Goal: Task Accomplishment & Management: Use online tool/utility

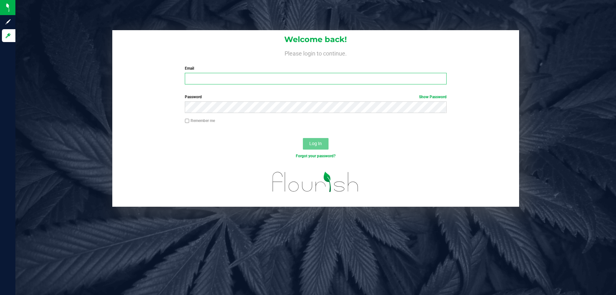
click at [262, 78] on input "Email" at bounding box center [315, 79] width 261 height 12
type input "[EMAIL_ADDRESS][DOMAIN_NAME]"
click at [303, 138] on button "Log In" at bounding box center [316, 144] width 26 height 12
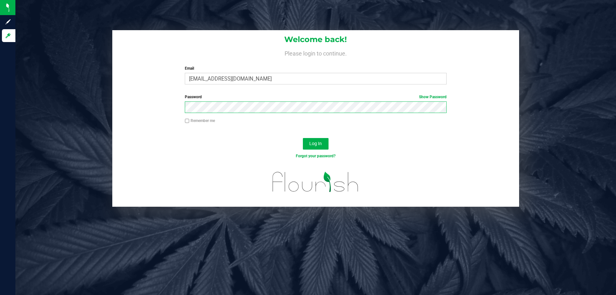
click at [303, 138] on button "Log In" at bounding box center [316, 144] width 26 height 12
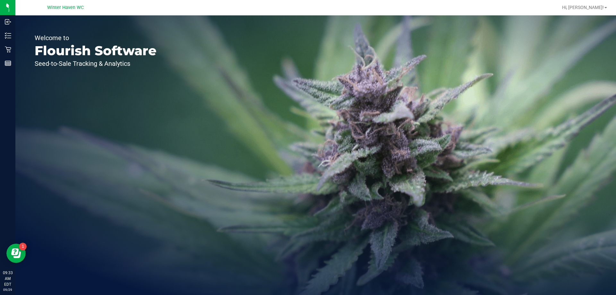
click at [388, 116] on div "Welcome to Flourish Software Seed-to-Sale Tracking & Analytics" at bounding box center [315, 154] width 600 height 279
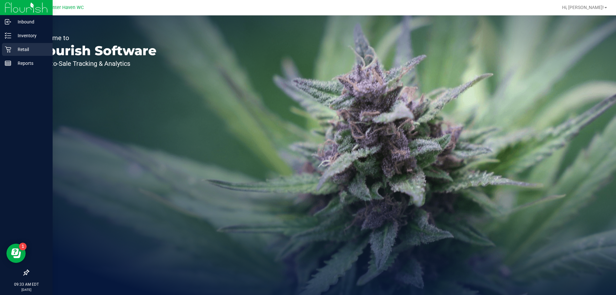
click at [11, 50] on icon at bounding box center [8, 49] width 6 height 6
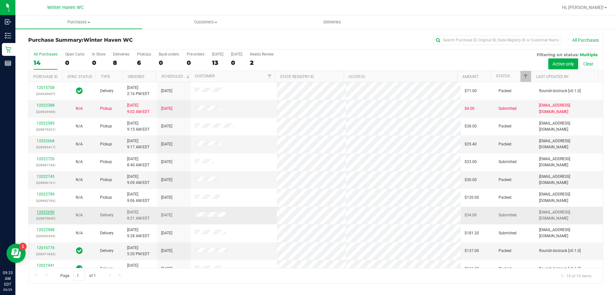
click at [46, 211] on link "12022650" at bounding box center [46, 212] width 18 height 4
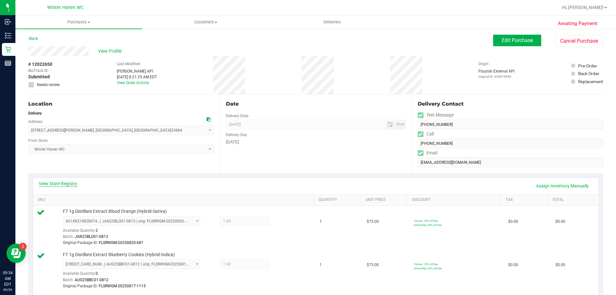
click at [74, 185] on link "View State Registry" at bounding box center [58, 183] width 38 height 6
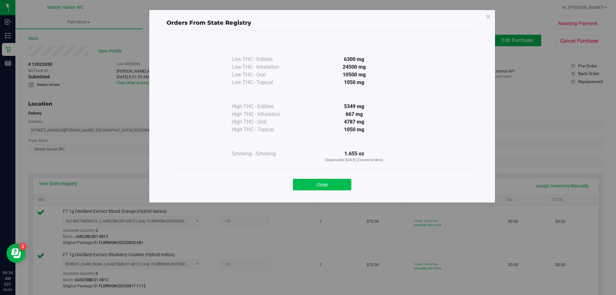
click at [342, 183] on button "Close" at bounding box center [322, 185] width 58 height 12
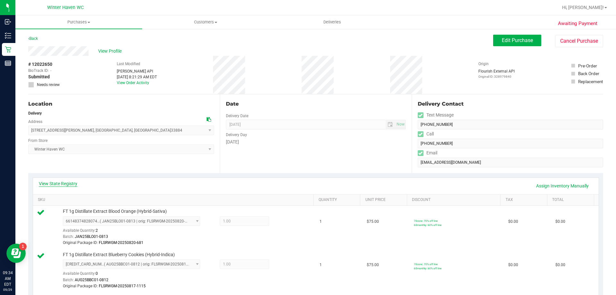
click at [71, 184] on link "View State Registry" at bounding box center [58, 183] width 38 height 6
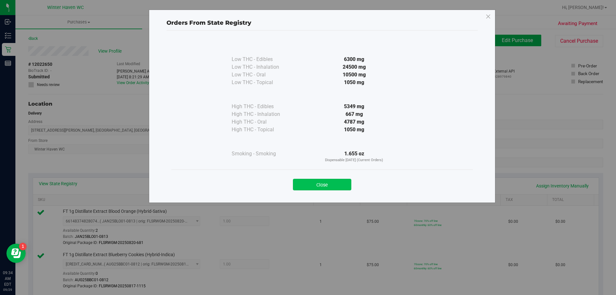
click at [340, 182] on button "Close" at bounding box center [322, 185] width 58 height 12
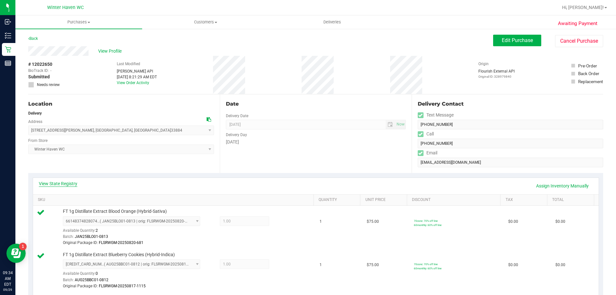
click at [68, 184] on link "View State Registry" at bounding box center [58, 183] width 38 height 6
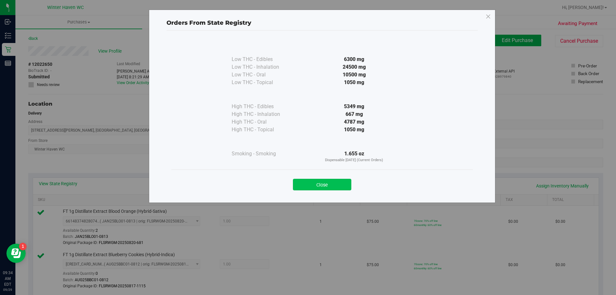
click at [348, 186] on button "Close" at bounding box center [322, 185] width 58 height 12
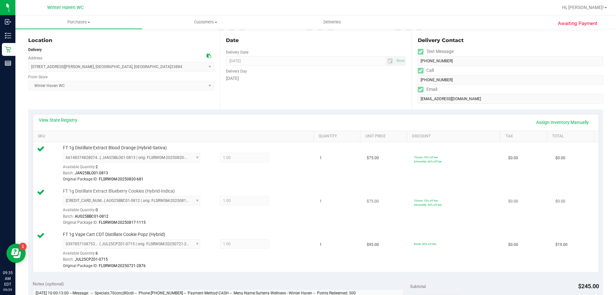
scroll to position [64, 0]
click at [63, 117] on link "View State Registry" at bounding box center [58, 119] width 38 height 6
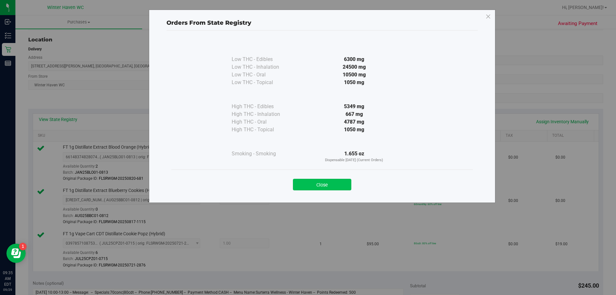
click at [338, 183] on button "Close" at bounding box center [322, 185] width 58 height 12
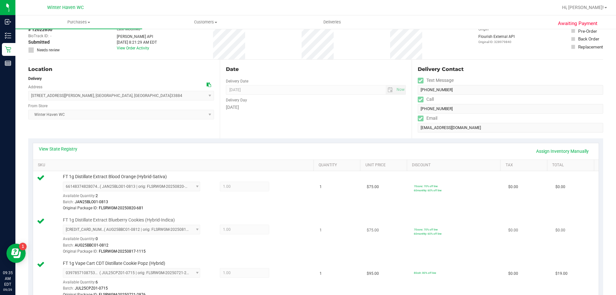
scroll to position [0, 0]
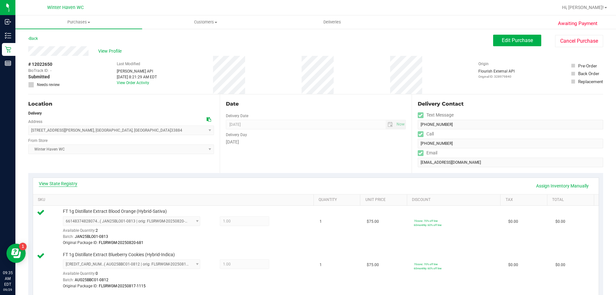
click at [73, 183] on link "View State Registry" at bounding box center [58, 183] width 38 height 6
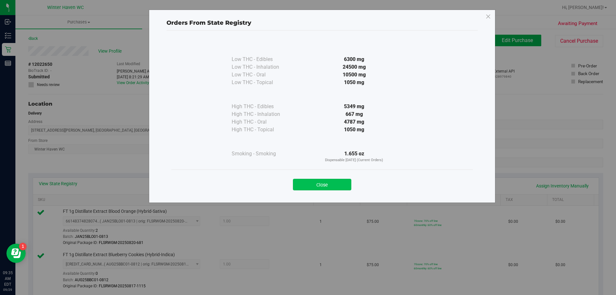
click at [312, 184] on button "Close" at bounding box center [322, 185] width 58 height 12
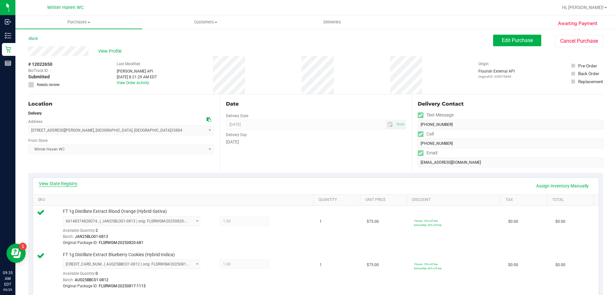
click at [74, 182] on link "View State Registry" at bounding box center [58, 183] width 38 height 6
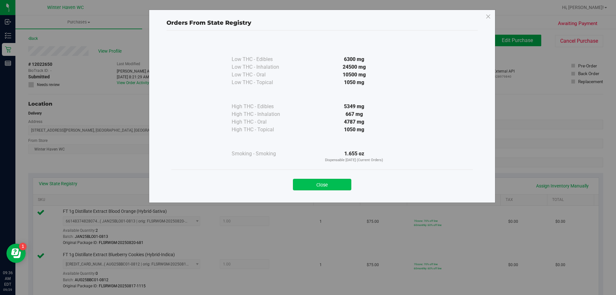
click at [305, 184] on button "Close" at bounding box center [322, 185] width 58 height 12
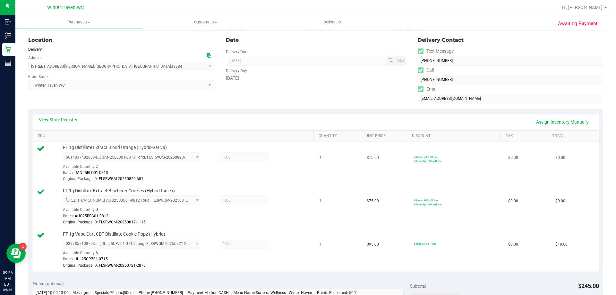
scroll to position [64, 0]
click at [77, 121] on div "View State Registry Assign Inventory Manually" at bounding box center [316, 121] width 554 height 11
click at [61, 117] on link "View State Registry" at bounding box center [58, 119] width 38 height 6
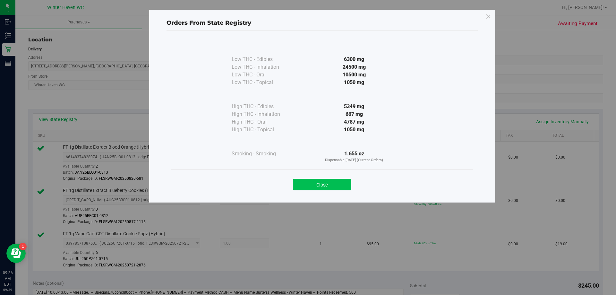
click at [342, 182] on button "Close" at bounding box center [322, 185] width 58 height 12
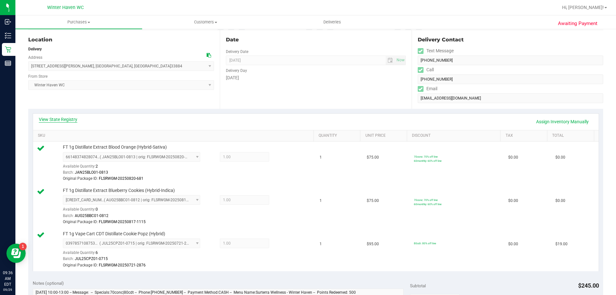
click at [63, 121] on link "View State Registry" at bounding box center [58, 119] width 38 height 6
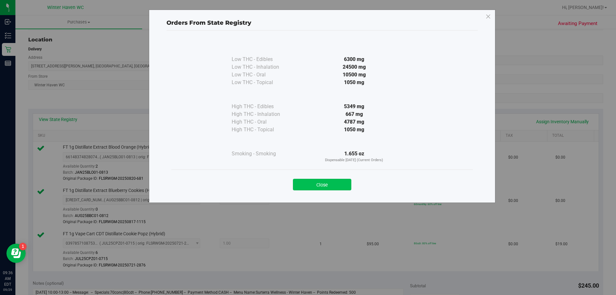
click at [331, 183] on button "Close" at bounding box center [322, 185] width 58 height 12
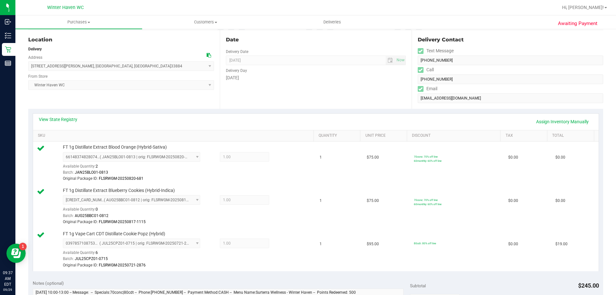
click at [69, 115] on div "View State Registry Assign Inventory Manually" at bounding box center [315, 122] width 565 height 16
click at [71, 122] on link "View State Registry" at bounding box center [58, 119] width 38 height 6
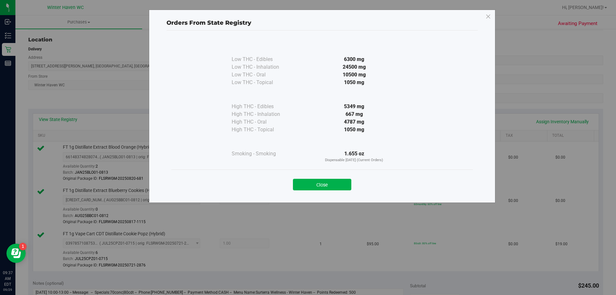
drag, startPoint x: 345, startPoint y: 114, endPoint x: 363, endPoint y: 112, distance: 18.3
click at [363, 112] on div "667 mg" at bounding box center [354, 114] width 117 height 8
click at [347, 183] on button "Close" at bounding box center [322, 185] width 58 height 12
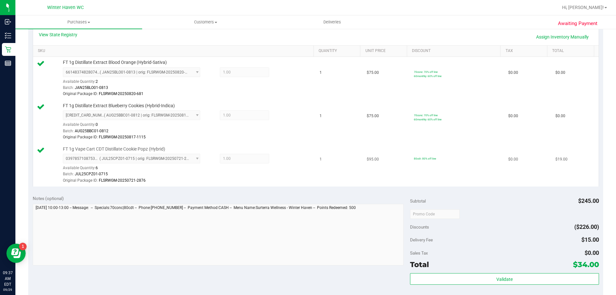
scroll to position [160, 0]
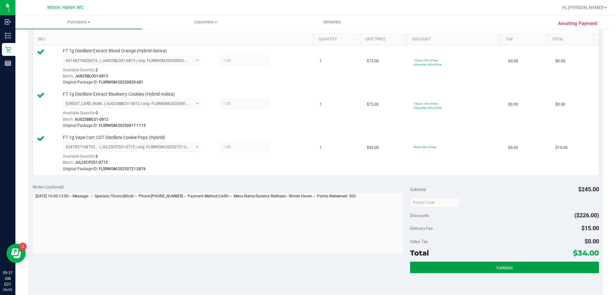
click at [479, 262] on button "Validate" at bounding box center [504, 267] width 189 height 12
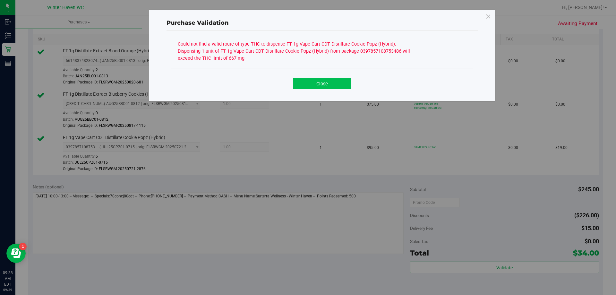
click at [346, 83] on button "Close" at bounding box center [322, 84] width 58 height 12
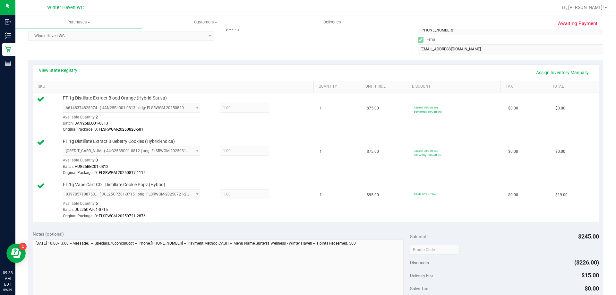
scroll to position [32, 0]
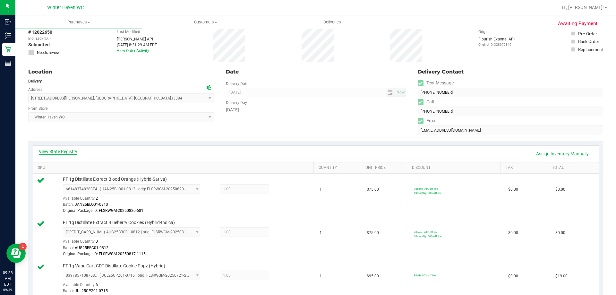
drag, startPoint x: 67, startPoint y: 156, endPoint x: 70, endPoint y: 153, distance: 3.6
click at [67, 155] on div "View State Registry Assign Inventory Manually" at bounding box center [316, 153] width 554 height 11
click at [71, 150] on link "View State Registry" at bounding box center [58, 151] width 38 height 6
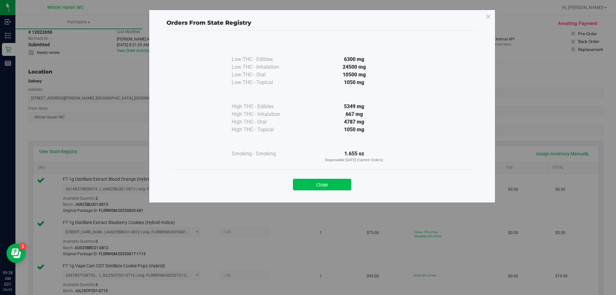
click at [328, 189] on button "Close" at bounding box center [322, 185] width 58 height 12
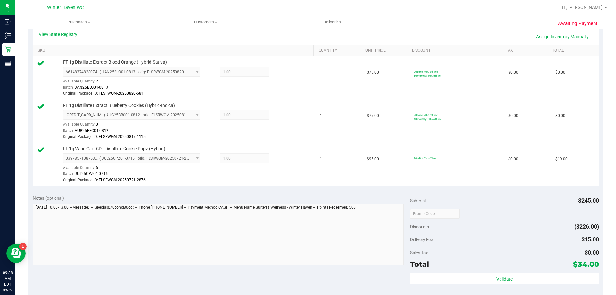
scroll to position [160, 0]
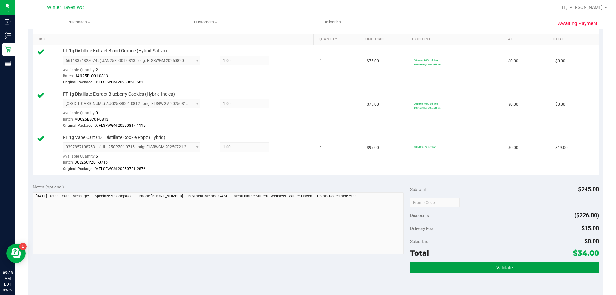
click at [444, 262] on button "Validate" at bounding box center [504, 267] width 189 height 12
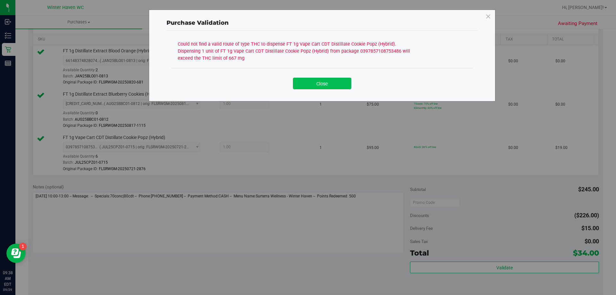
click at [318, 83] on button "Close" at bounding box center [322, 84] width 58 height 12
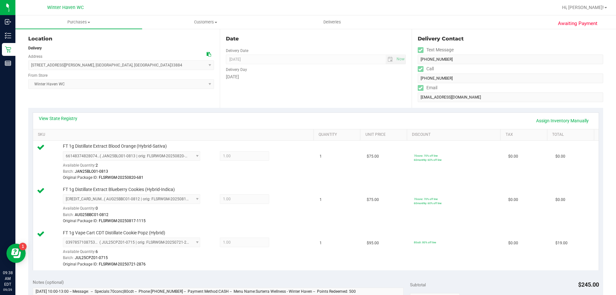
scroll to position [64, 0]
click at [560, 123] on link "Assign Inventory Manually" at bounding box center [562, 121] width 61 height 11
click at [281, 244] on icon at bounding box center [284, 243] width 7 height 7
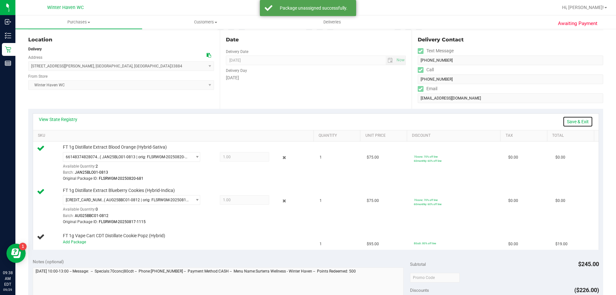
click at [570, 120] on link "Save & Exit" at bounding box center [578, 121] width 30 height 11
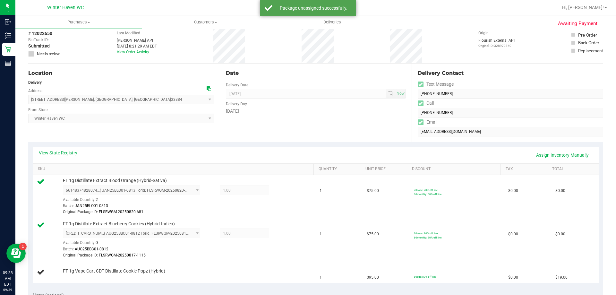
scroll to position [0, 0]
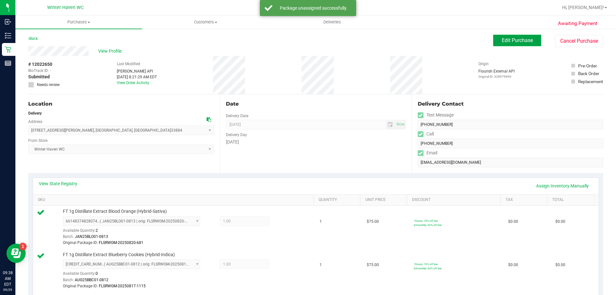
click at [513, 39] on span "Edit Purchase" at bounding box center [517, 40] width 31 height 6
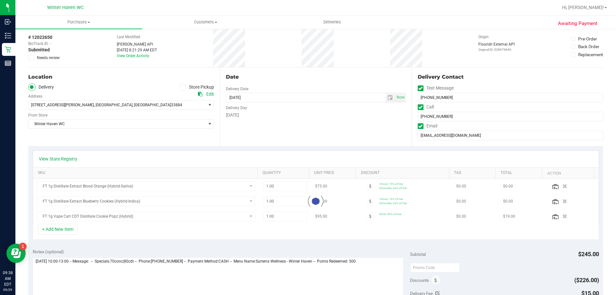
scroll to position [64, 0]
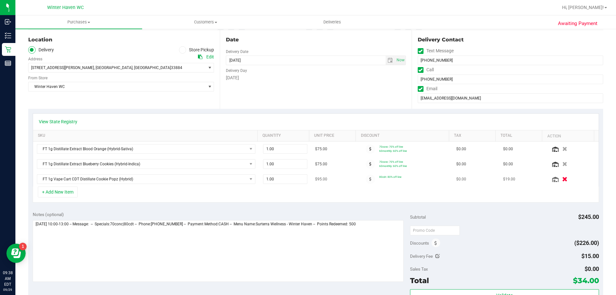
click at [562, 177] on icon "button" at bounding box center [564, 179] width 5 height 5
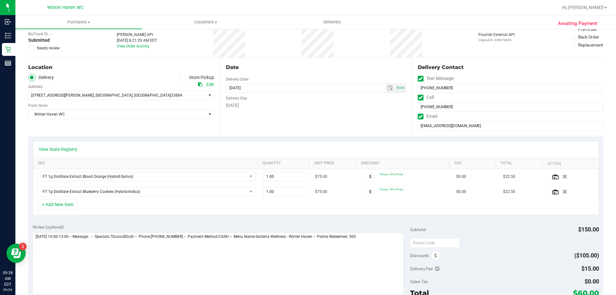
scroll to position [0, 0]
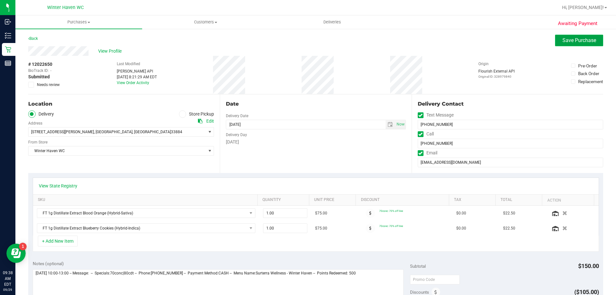
click at [573, 41] on span "Save Purchase" at bounding box center [579, 40] width 34 height 6
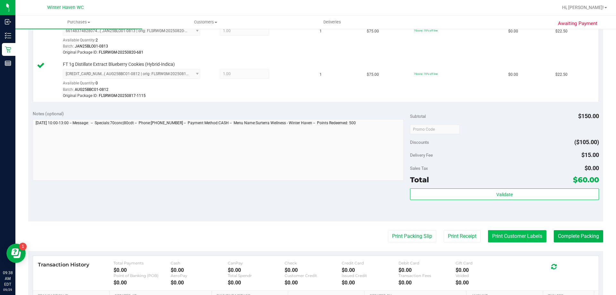
scroll to position [192, 0]
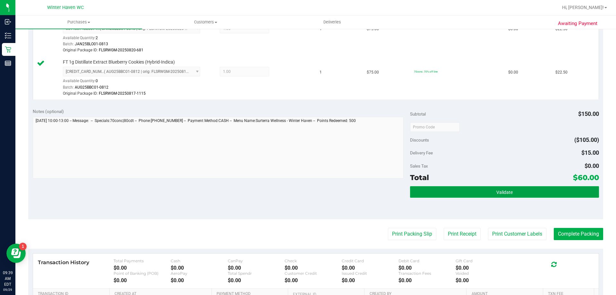
click at [479, 191] on button "Validate" at bounding box center [504, 192] width 189 height 12
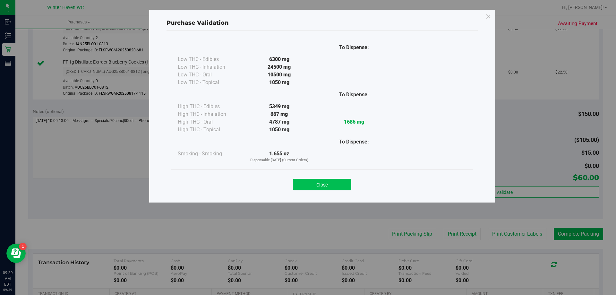
click at [315, 185] on button "Close" at bounding box center [322, 185] width 58 height 12
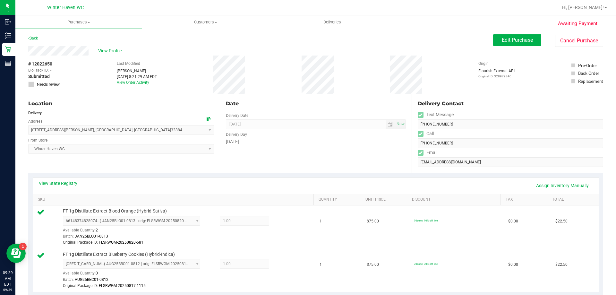
scroll to position [0, 0]
click at [511, 39] on span "Edit Purchase" at bounding box center [517, 40] width 31 height 6
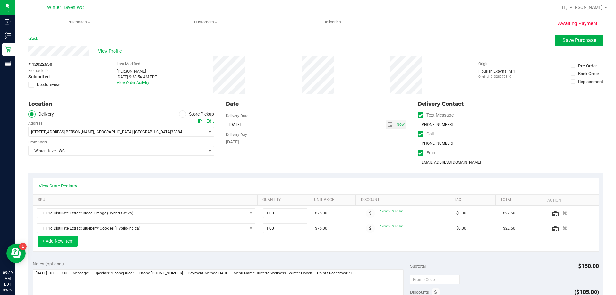
click at [56, 238] on button "+ Add New Item" at bounding box center [58, 240] width 40 height 11
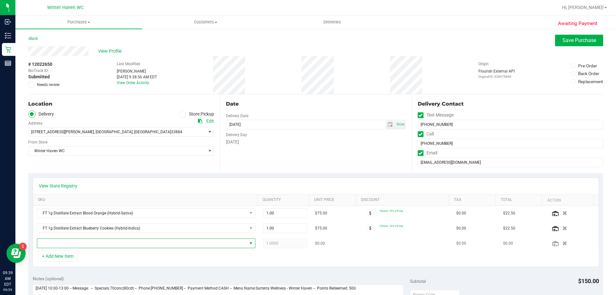
click at [56, 243] on span "NO DATA FOUND" at bounding box center [142, 243] width 210 height 9
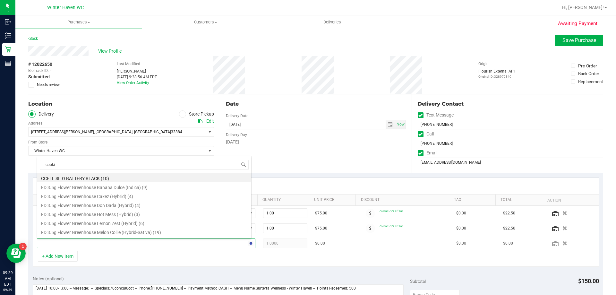
type input "cookie"
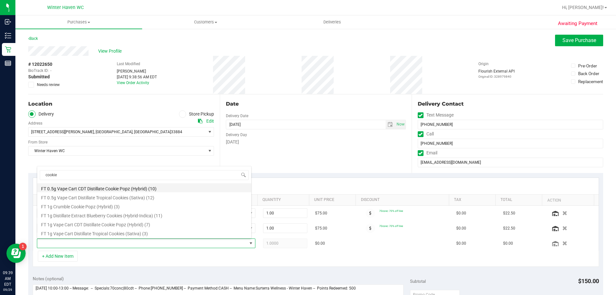
click at [99, 189] on li "FT 0.5g Vape Cart CDT Distillate Cookie Popz (Hybrid) (10)" at bounding box center [144, 187] width 214 height 9
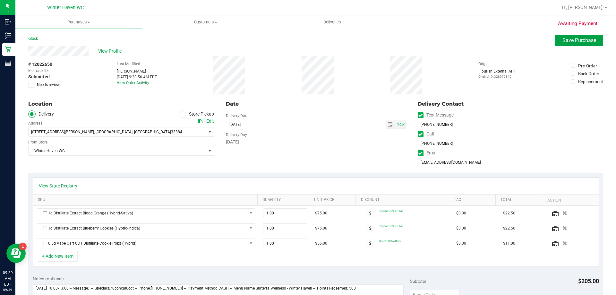
click at [575, 43] on button "Save Purchase" at bounding box center [579, 41] width 48 height 12
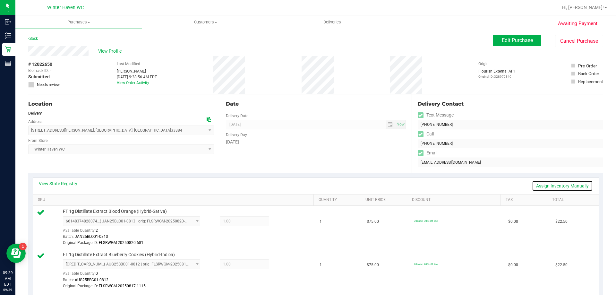
click at [558, 185] on link "Assign Inventory Manually" at bounding box center [562, 185] width 61 height 11
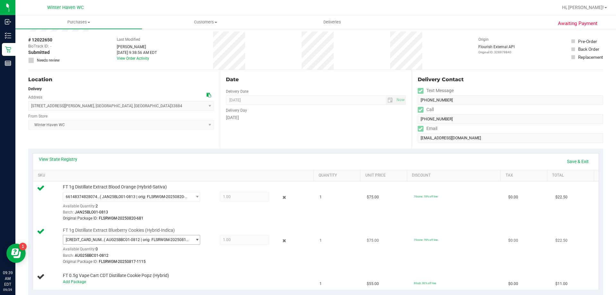
scroll to position [64, 0]
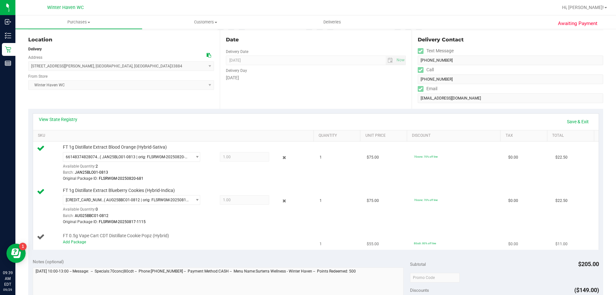
click at [78, 239] on div "Add Package" at bounding box center [187, 242] width 248 height 6
click at [77, 241] on link "Add Package" at bounding box center [74, 242] width 23 height 4
click at [91, 242] on span "Select Package" at bounding box center [127, 243] width 129 height 9
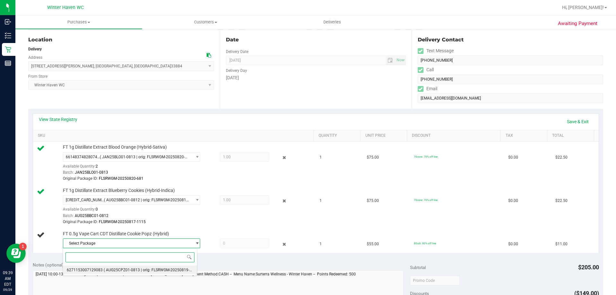
click at [104, 269] on span "( AUG25CPZ01-0813 | orig: FLSRWGM-20250819-1274 )" at bounding box center [152, 270] width 97 height 4
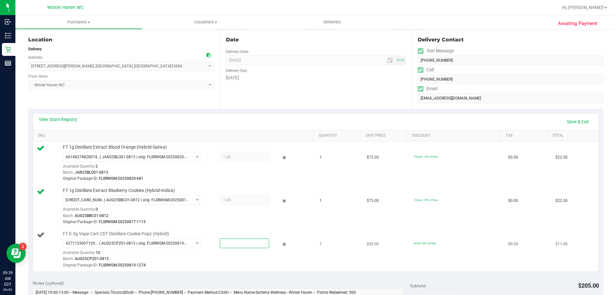
click at [235, 243] on span at bounding box center [244, 243] width 49 height 10
type input "1"
type input "1.0000"
click at [578, 121] on link "Save & Exit" at bounding box center [578, 121] width 30 height 11
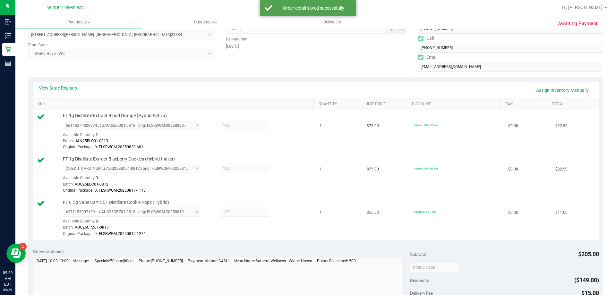
scroll to position [192, 0]
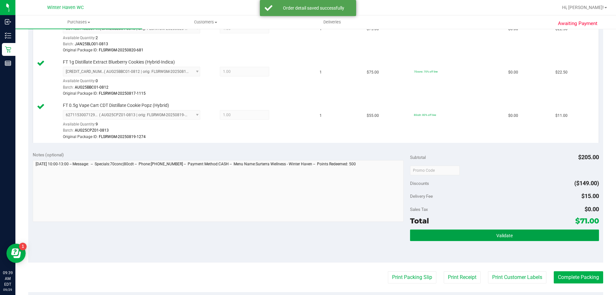
click at [505, 236] on span "Validate" at bounding box center [504, 235] width 16 height 5
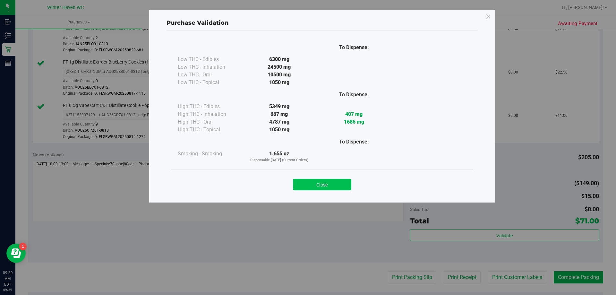
click at [306, 187] on button "Close" at bounding box center [322, 185] width 58 height 12
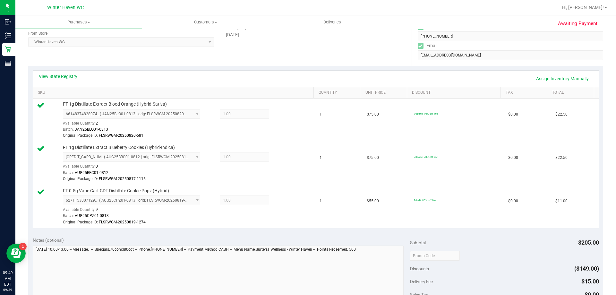
scroll to position [0, 0]
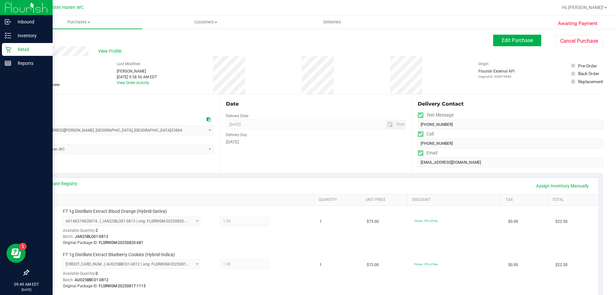
click at [10, 46] on div "Retail" at bounding box center [27, 49] width 51 height 13
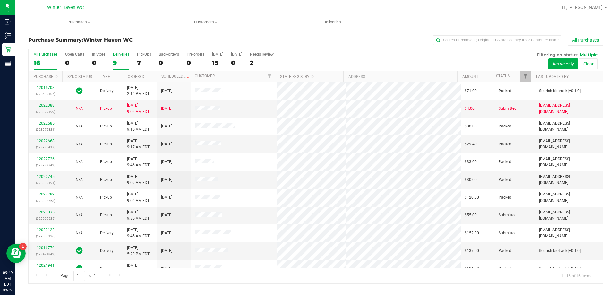
click at [121, 61] on div "9" at bounding box center [121, 62] width 16 height 7
click at [0, 0] on input "Deliveries 9" at bounding box center [0, 0] width 0 height 0
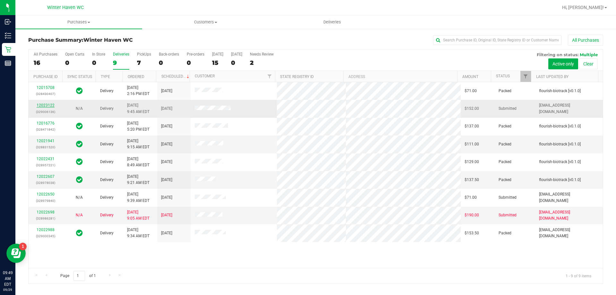
click at [53, 105] on link "12023122" at bounding box center [46, 105] width 18 height 4
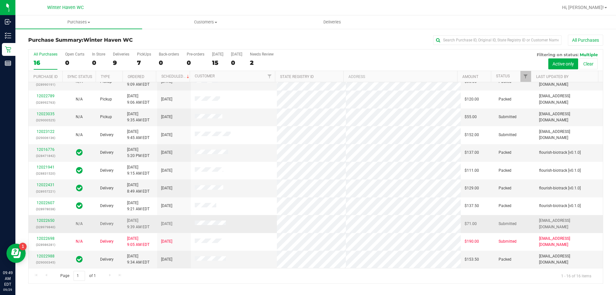
scroll to position [98, 0]
click at [47, 253] on link "12022988" at bounding box center [46, 255] width 18 height 4
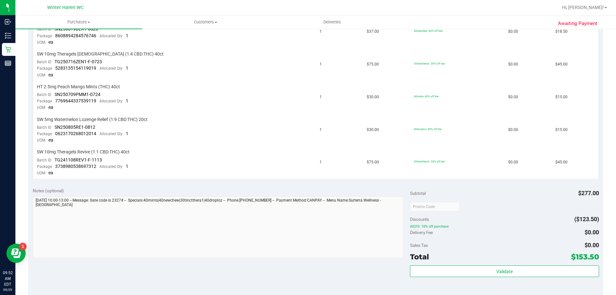
scroll to position [321, 0]
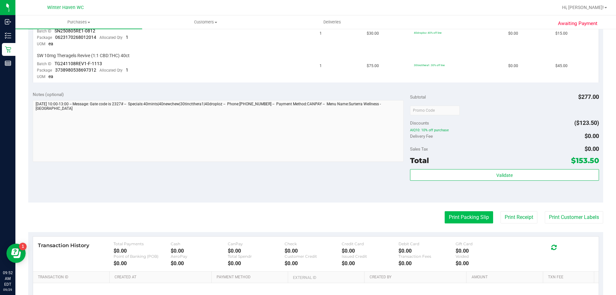
click at [448, 217] on button "Print Packing Slip" at bounding box center [469, 217] width 48 height 12
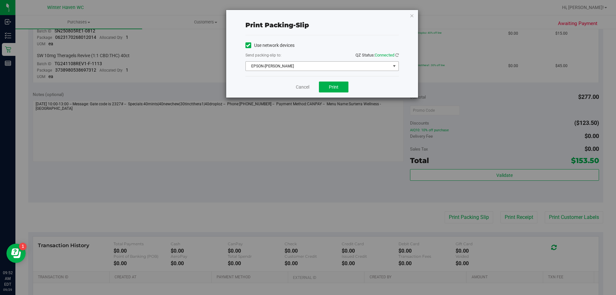
click at [341, 67] on span "EPSON-[PERSON_NAME]" at bounding box center [318, 66] width 145 height 9
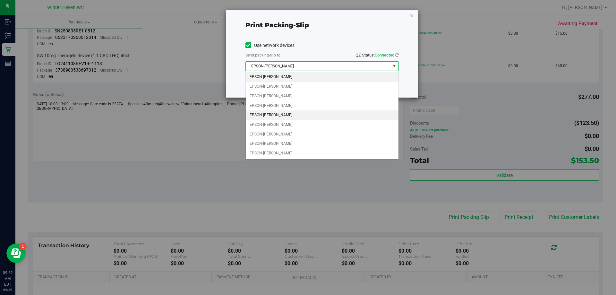
click at [299, 119] on li "EPSON-[PERSON_NAME]" at bounding box center [322, 115] width 153 height 10
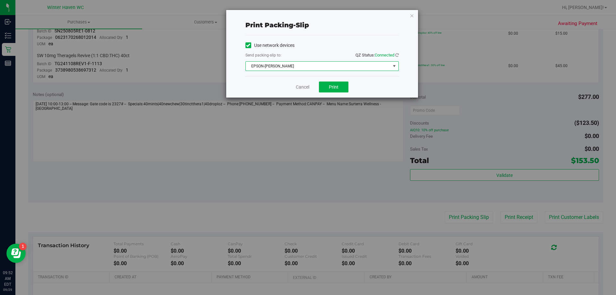
click at [306, 66] on span "EPSON-[PERSON_NAME]" at bounding box center [318, 66] width 145 height 9
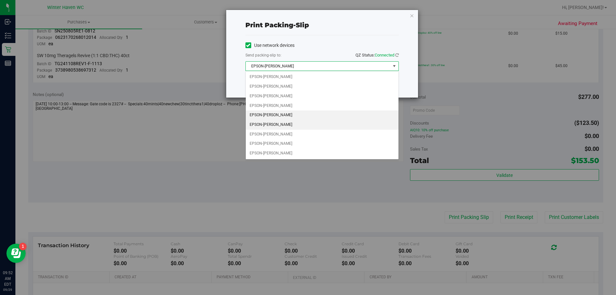
click at [294, 123] on li "EPSON-[PERSON_NAME]" at bounding box center [322, 125] width 153 height 10
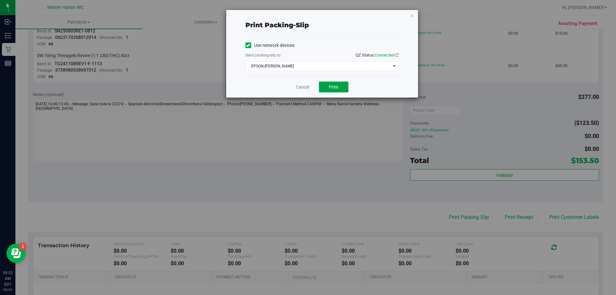
click at [337, 90] on button "Print" at bounding box center [334, 86] width 30 height 11
click at [300, 84] on link "Cancel" at bounding box center [302, 87] width 13 height 7
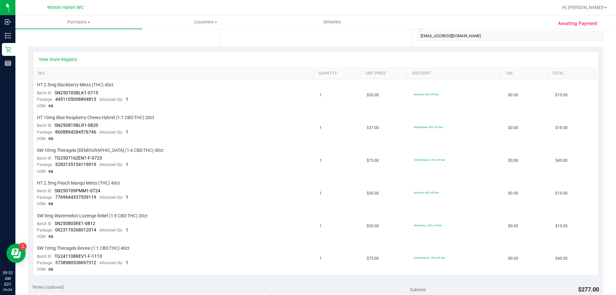
scroll to position [0, 0]
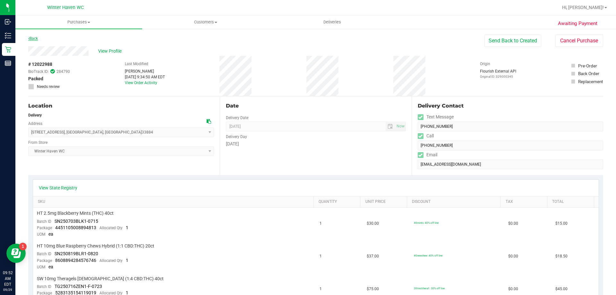
click at [37, 37] on link "Back" at bounding box center [33, 38] width 10 height 4
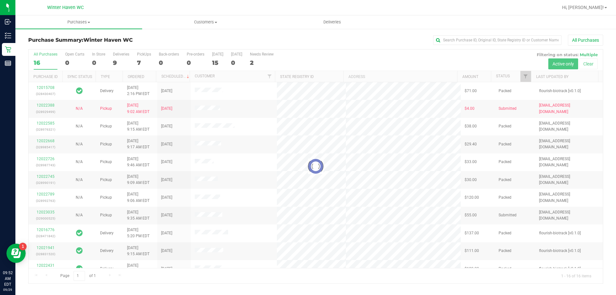
click at [114, 61] on div at bounding box center [316, 166] width 574 height 234
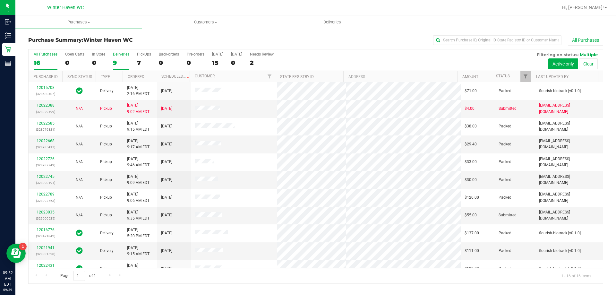
click at [113, 62] on div "9" at bounding box center [121, 62] width 16 height 7
click at [0, 0] on input "Deliveries 9" at bounding box center [0, 0] width 0 height 0
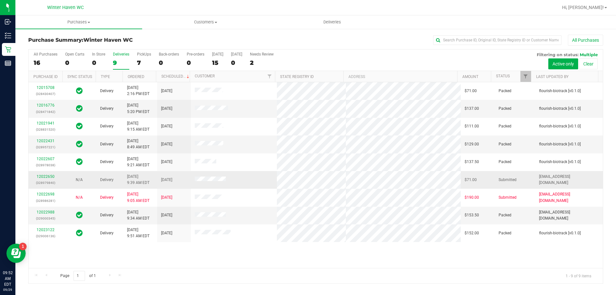
click at [47, 174] on div "12022650 (328979840)" at bounding box center [45, 180] width 26 height 12
click at [48, 176] on link "12022650" at bounding box center [46, 176] width 18 height 4
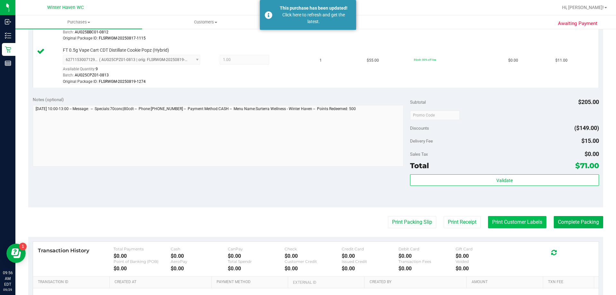
scroll to position [257, 0]
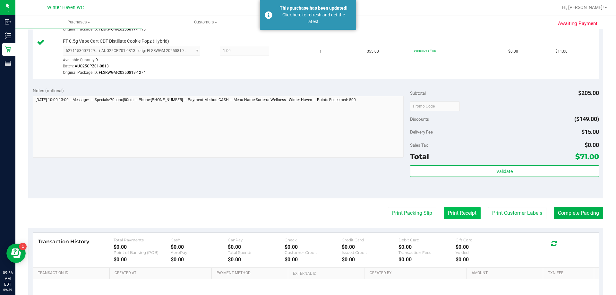
click at [453, 213] on button "Print Receipt" at bounding box center [462, 213] width 37 height 12
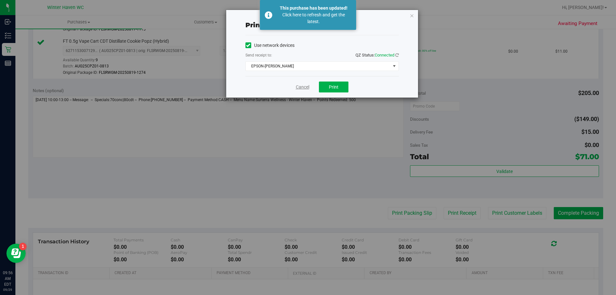
drag, startPoint x: 313, startPoint y: 89, endPoint x: 307, endPoint y: 88, distance: 6.5
click at [311, 89] on div "Cancel Print" at bounding box center [321, 86] width 153 height 21
click at [298, 86] on link "Cancel" at bounding box center [302, 87] width 13 height 7
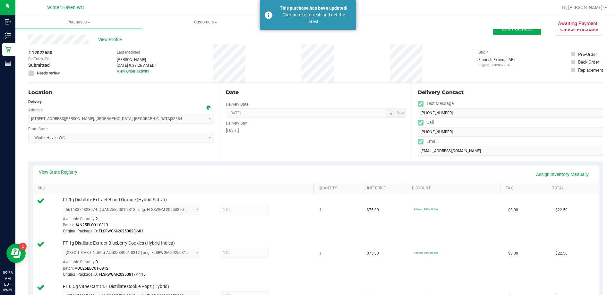
scroll to position [0, 0]
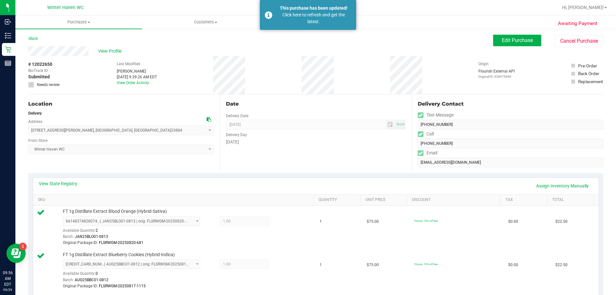
click at [39, 35] on div "Back Edit Purchase Cancel Purchase" at bounding box center [315, 41] width 575 height 12
click at [38, 36] on div "Back" at bounding box center [33, 39] width 10 height 8
click at [36, 38] on link "Back" at bounding box center [33, 38] width 10 height 4
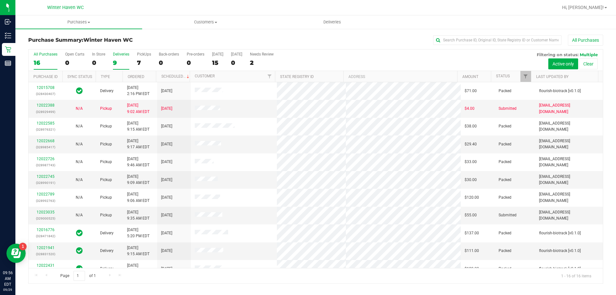
click at [116, 59] on div "9" at bounding box center [121, 62] width 16 height 7
click at [0, 0] on input "Deliveries 9" at bounding box center [0, 0] width 0 height 0
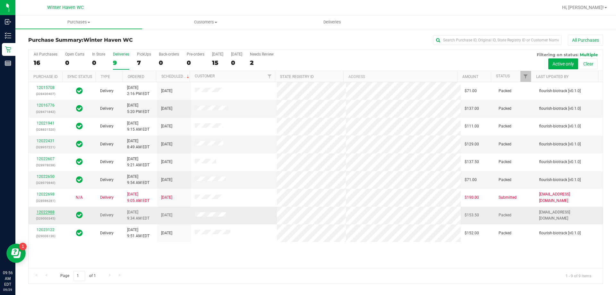
click at [46, 211] on link "12022988" at bounding box center [46, 212] width 18 height 4
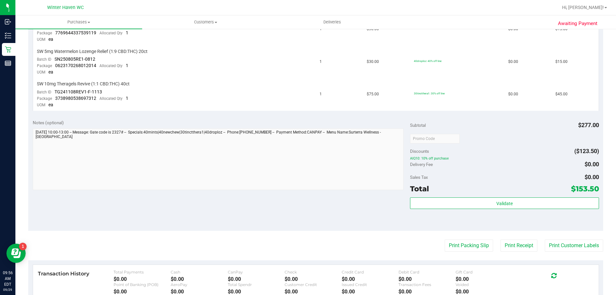
scroll to position [353, 0]
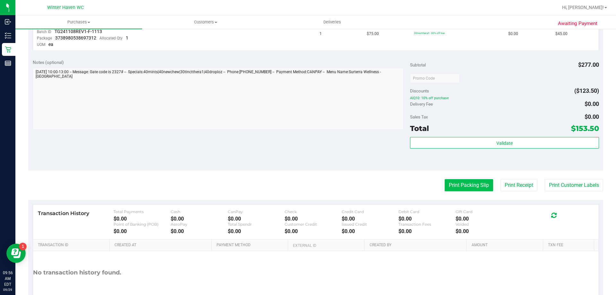
click at [459, 188] on button "Print Packing Slip" at bounding box center [469, 185] width 48 height 12
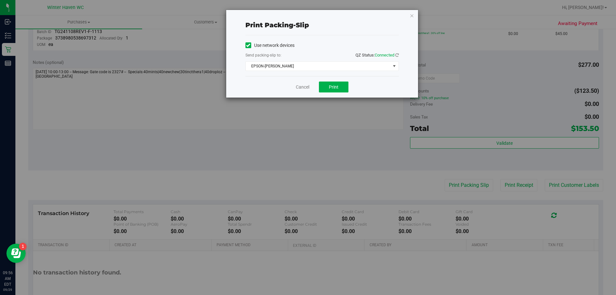
drag, startPoint x: 310, startPoint y: 87, endPoint x: 313, endPoint y: 86, distance: 3.2
click at [311, 86] on div "Cancel Print" at bounding box center [321, 86] width 153 height 21
click at [312, 86] on div "Cancel Print" at bounding box center [321, 86] width 153 height 21
click at [303, 86] on link "Cancel" at bounding box center [302, 87] width 13 height 7
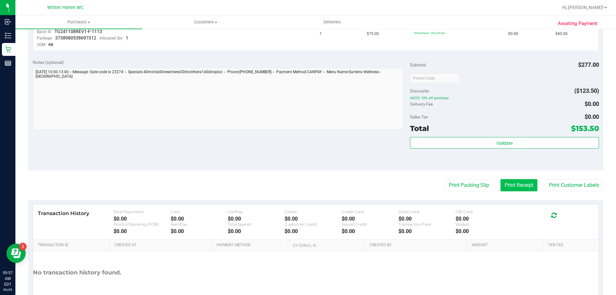
click at [500, 181] on button "Print Receipt" at bounding box center [518, 185] width 37 height 12
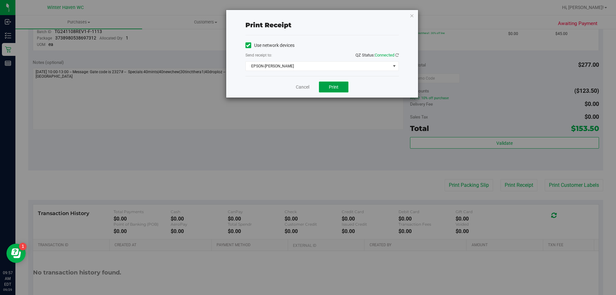
click at [337, 91] on button "Print" at bounding box center [334, 86] width 30 height 11
click at [302, 85] on link "Cancel" at bounding box center [302, 87] width 13 height 7
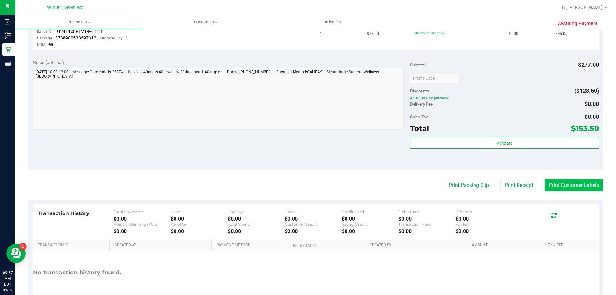
click at [545, 188] on button "Print Customer Labels" at bounding box center [574, 185] width 58 height 12
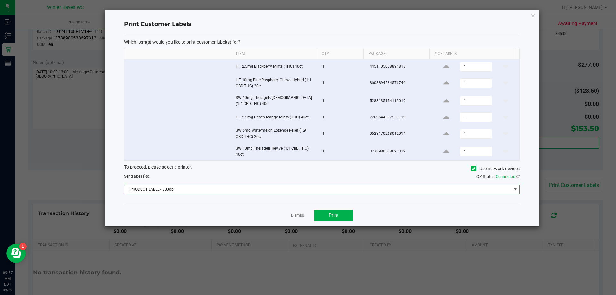
click at [205, 186] on span "PRODUCT LABEL - 300dpi" at bounding box center [317, 189] width 387 height 9
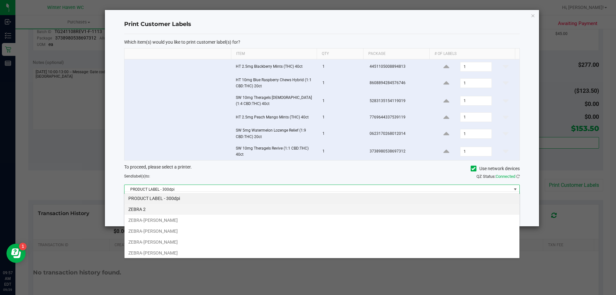
scroll to position [10, 395]
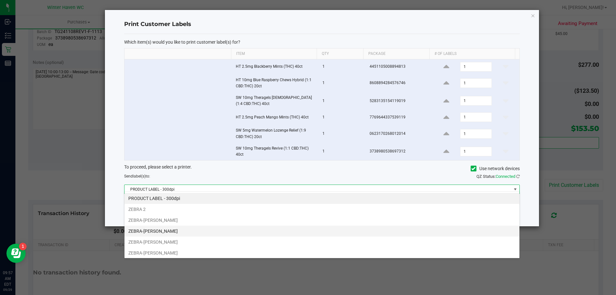
click at [169, 233] on li "ZEBRA-[PERSON_NAME]" at bounding box center [321, 230] width 395 height 11
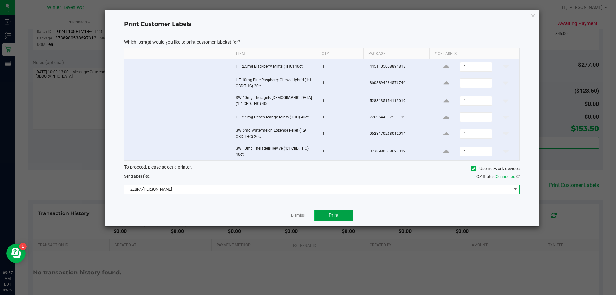
click at [324, 213] on button "Print" at bounding box center [333, 215] width 38 height 12
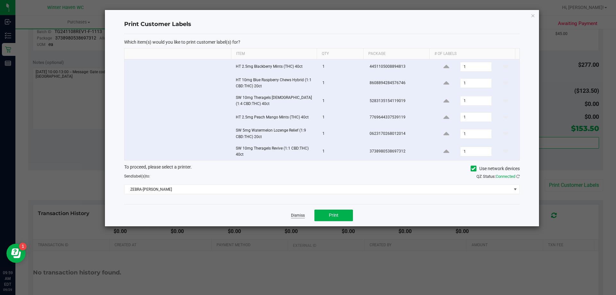
click at [293, 213] on link "Dismiss" at bounding box center [298, 215] width 14 height 5
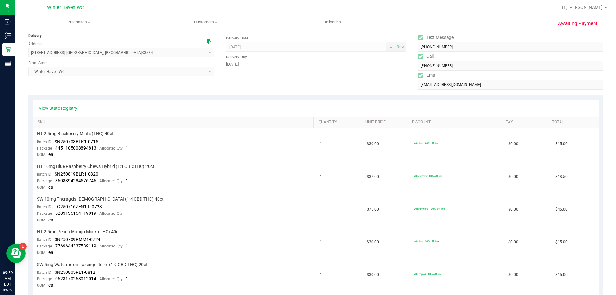
scroll to position [0, 0]
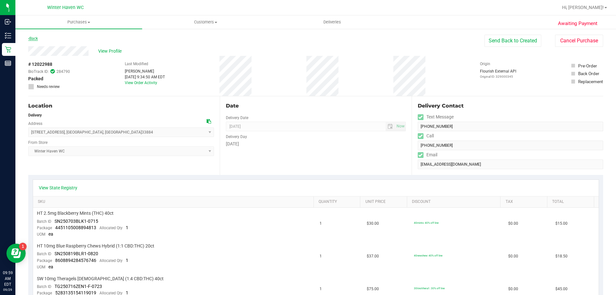
click at [36, 38] on link "Back" at bounding box center [33, 38] width 10 height 4
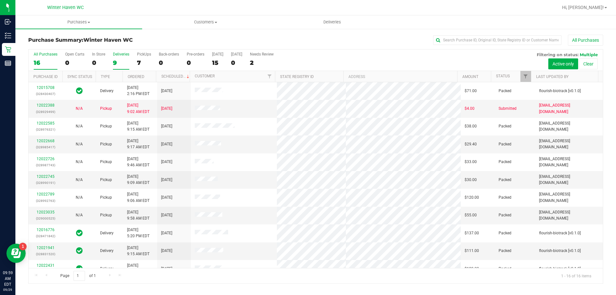
click at [117, 60] on div "9" at bounding box center [121, 62] width 16 height 7
click at [0, 0] on input "Deliveries 9" at bounding box center [0, 0] width 0 height 0
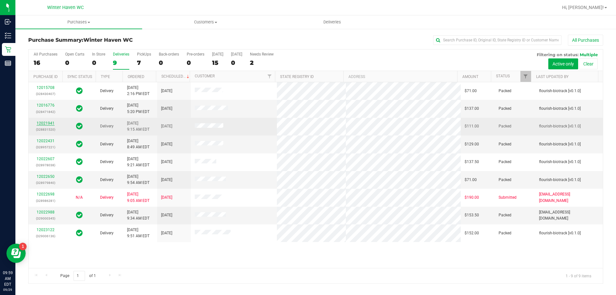
click at [49, 125] on link "12021941" at bounding box center [46, 123] width 18 height 4
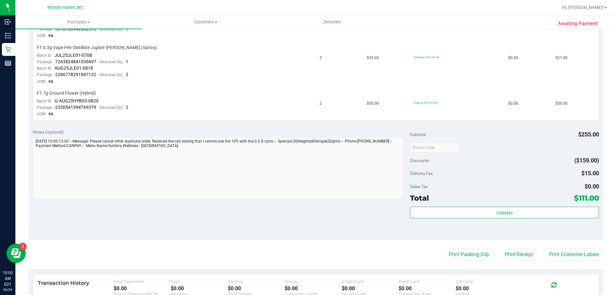
scroll to position [318, 0]
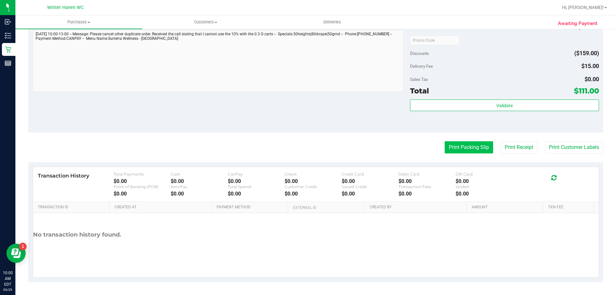
click at [461, 151] on button "Print Packing Slip" at bounding box center [469, 147] width 48 height 12
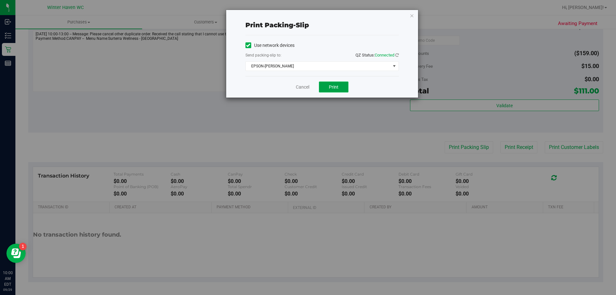
click at [332, 88] on span "Print" at bounding box center [334, 86] width 10 height 5
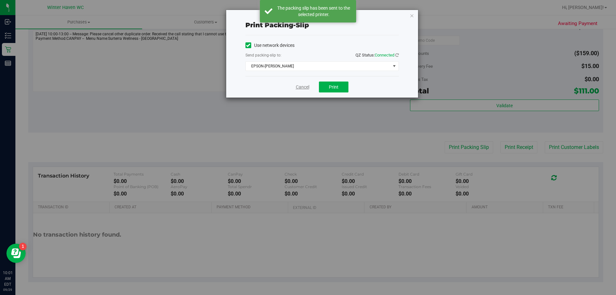
click at [303, 87] on link "Cancel" at bounding box center [302, 87] width 13 height 7
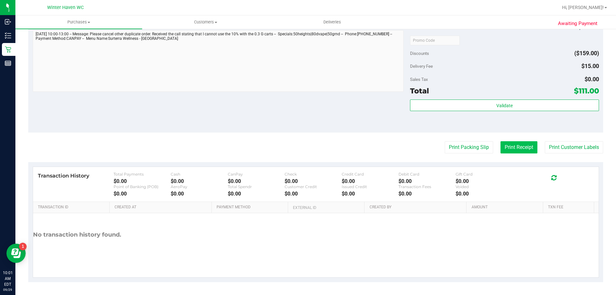
click at [516, 142] on button "Print Receipt" at bounding box center [518, 147] width 37 height 12
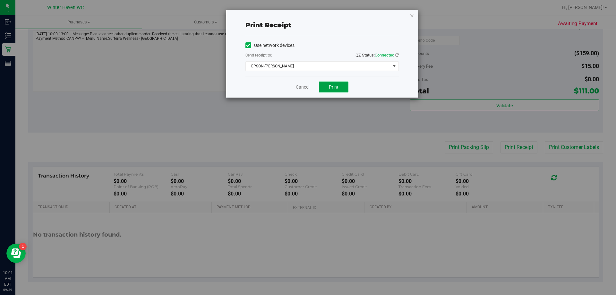
click at [324, 87] on button "Print" at bounding box center [334, 86] width 30 height 11
click at [302, 84] on link "Cancel" at bounding box center [302, 87] width 13 height 7
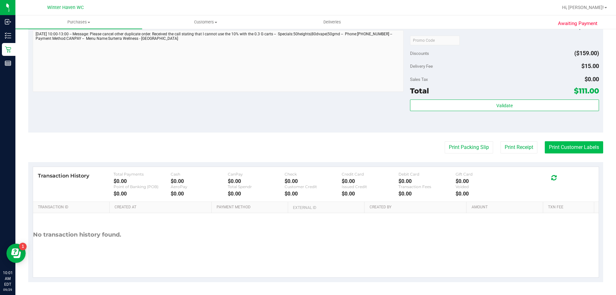
click at [574, 152] on button "Print Customer Labels" at bounding box center [574, 147] width 58 height 12
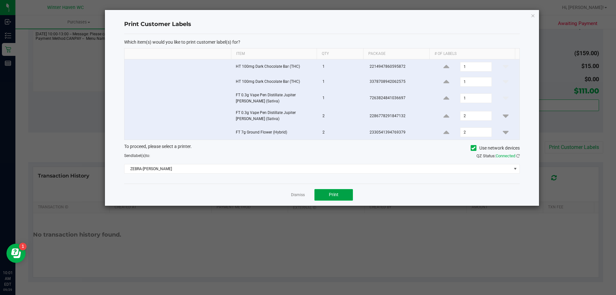
click at [335, 195] on span "Print" at bounding box center [334, 194] width 10 height 5
click at [42, 114] on ngb-modal-window "Print Customer Labels Which item(s) would you like to print customer label(s) f…" at bounding box center [310, 147] width 621 height 295
click at [296, 192] on link "Dismiss" at bounding box center [298, 194] width 14 height 5
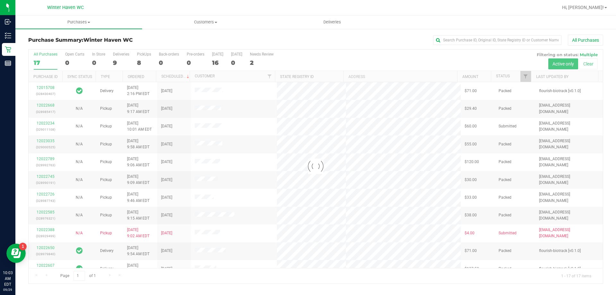
click at [116, 55] on div at bounding box center [316, 166] width 574 height 234
click at [116, 57] on div at bounding box center [316, 166] width 574 height 234
click at [115, 61] on div at bounding box center [316, 166] width 574 height 234
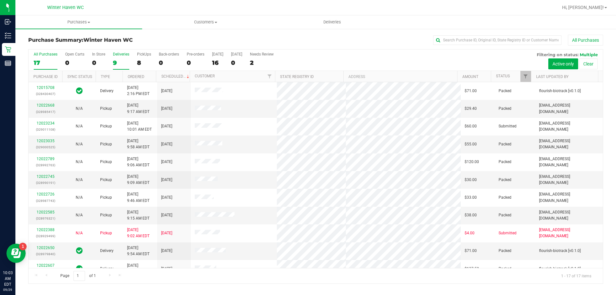
click at [122, 62] on div "9" at bounding box center [121, 62] width 16 height 7
click at [0, 0] on input "Deliveries 9" at bounding box center [0, 0] width 0 height 0
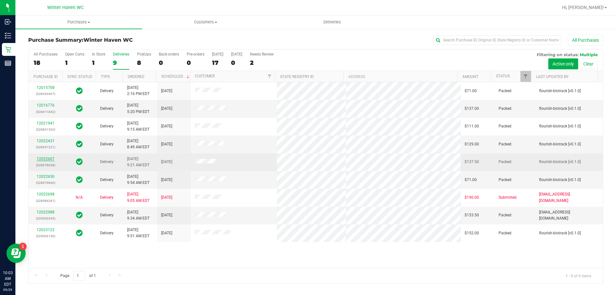
click at [46, 158] on link "12022607" at bounding box center [46, 159] width 18 height 4
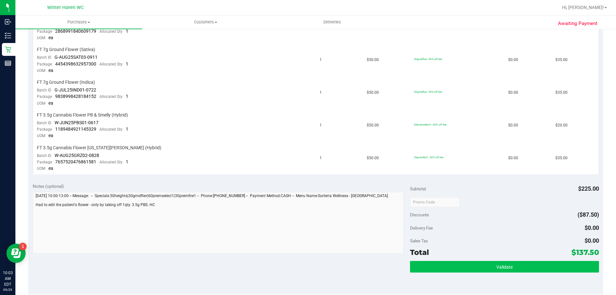
scroll to position [257, 0]
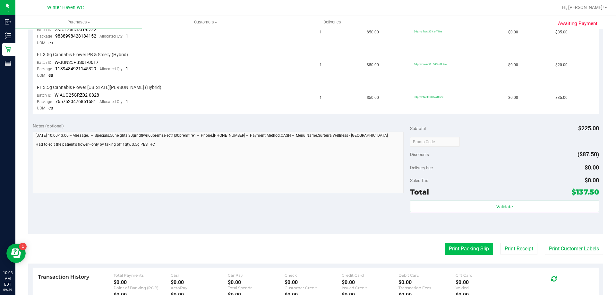
click at [453, 246] on button "Print Packing Slip" at bounding box center [469, 248] width 48 height 12
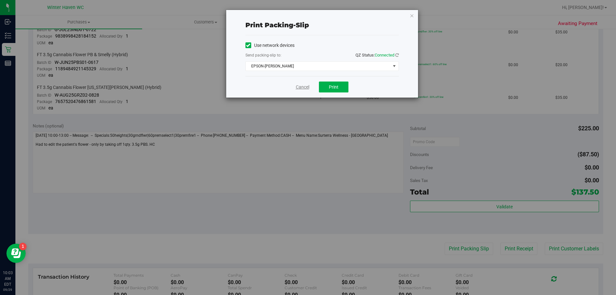
click at [302, 88] on link "Cancel" at bounding box center [302, 87] width 13 height 7
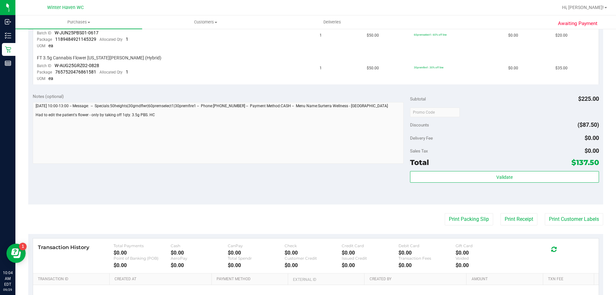
scroll to position [289, 0]
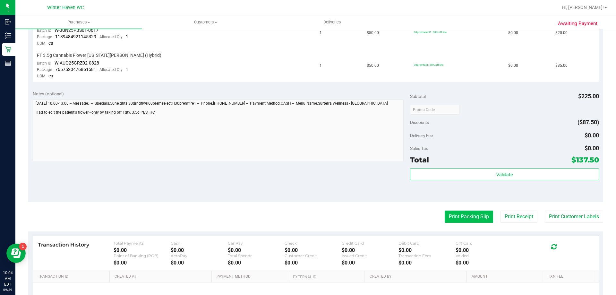
click at [481, 216] on button "Print Packing Slip" at bounding box center [469, 216] width 48 height 12
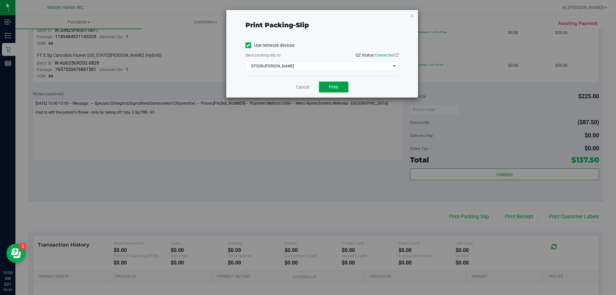
click at [328, 86] on button "Print" at bounding box center [334, 86] width 30 height 11
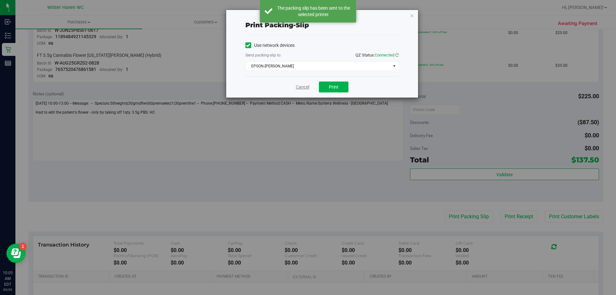
click at [302, 85] on link "Cancel" at bounding box center [302, 87] width 13 height 7
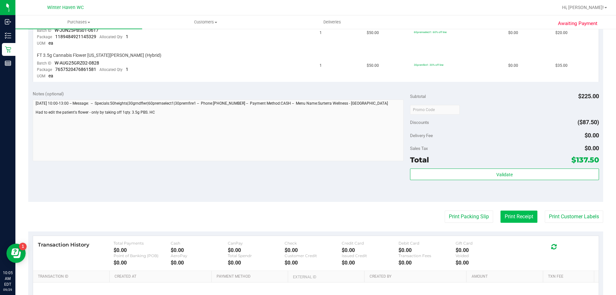
click at [517, 214] on button "Print Receipt" at bounding box center [518, 216] width 37 height 12
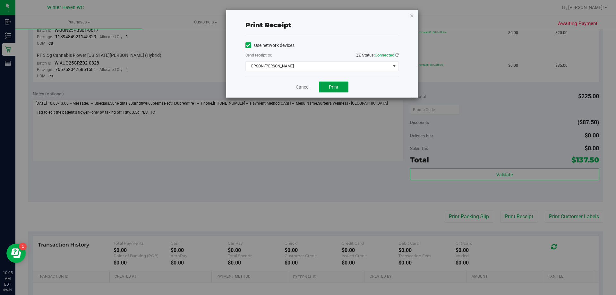
click at [339, 89] on button "Print" at bounding box center [334, 86] width 30 height 11
click at [307, 90] on div "Cancel Print" at bounding box center [321, 86] width 153 height 21
click at [308, 89] on link "Cancel" at bounding box center [302, 87] width 13 height 7
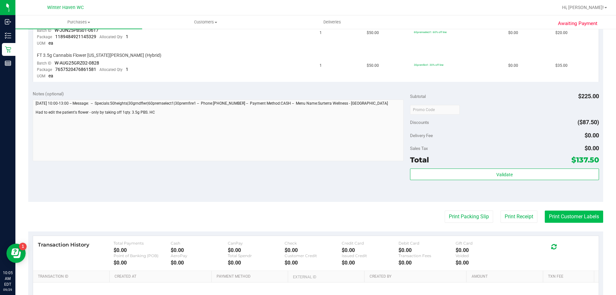
click at [557, 214] on button "Print Customer Labels" at bounding box center [574, 216] width 58 height 12
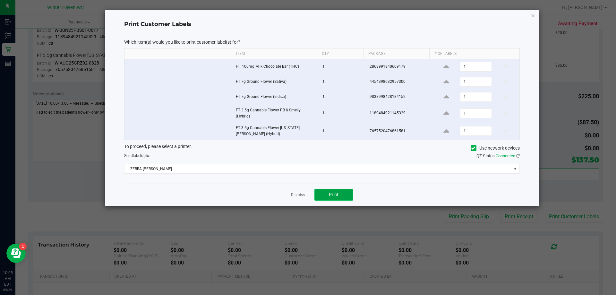
click at [318, 193] on button "Print" at bounding box center [333, 195] width 38 height 12
click at [297, 197] on link "Dismiss" at bounding box center [298, 194] width 14 height 5
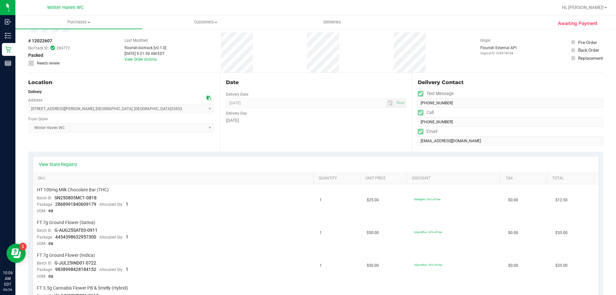
scroll to position [0, 0]
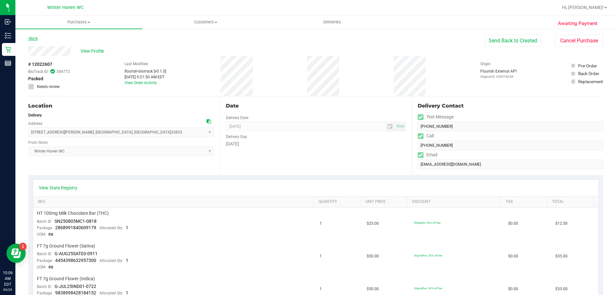
click at [36, 38] on link "Back" at bounding box center [33, 38] width 10 height 4
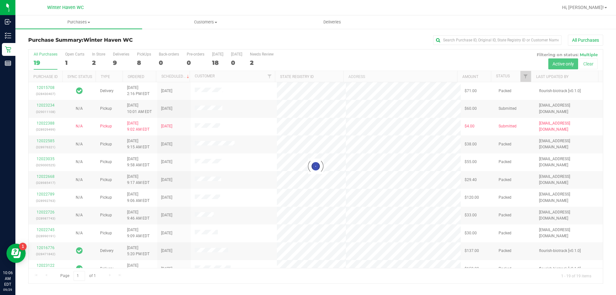
click at [119, 60] on div "9" at bounding box center [121, 62] width 16 height 7
click at [0, 0] on input "Deliveries 9" at bounding box center [0, 0] width 0 height 0
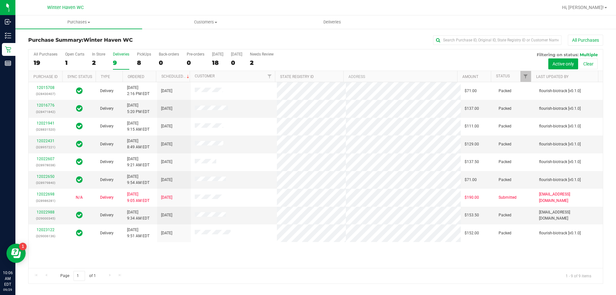
click at [116, 61] on div "9" at bounding box center [121, 62] width 16 height 7
click at [0, 0] on input "Deliveries 9" at bounding box center [0, 0] width 0 height 0
click at [48, 107] on link "12016776" at bounding box center [46, 105] width 18 height 4
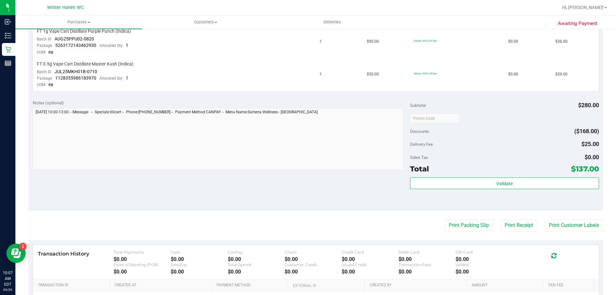
scroll to position [257, 0]
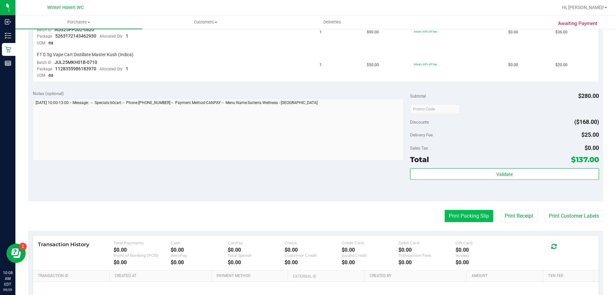
click at [450, 215] on button "Print Packing Slip" at bounding box center [469, 216] width 48 height 12
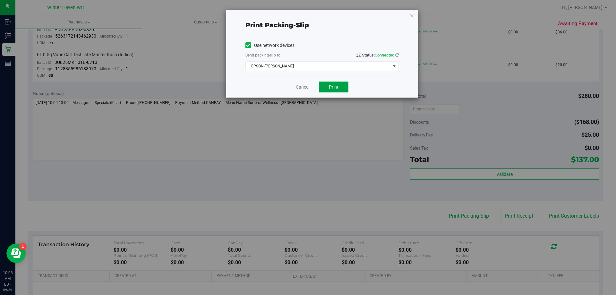
click at [335, 85] on span "Print" at bounding box center [334, 86] width 10 height 5
click at [306, 86] on link "Cancel" at bounding box center [302, 87] width 13 height 7
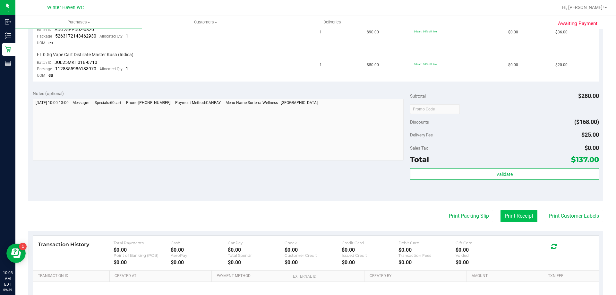
click at [516, 213] on button "Print Receipt" at bounding box center [518, 216] width 37 height 12
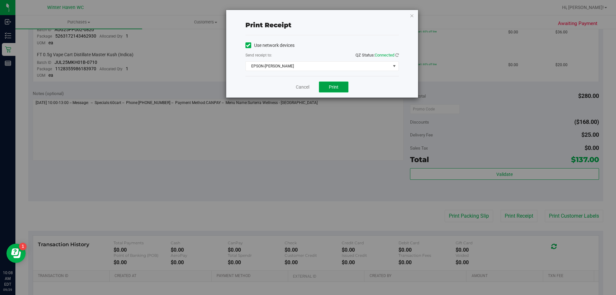
click at [337, 84] on span "Print" at bounding box center [334, 86] width 10 height 5
click at [298, 87] on link "Cancel" at bounding box center [302, 87] width 13 height 7
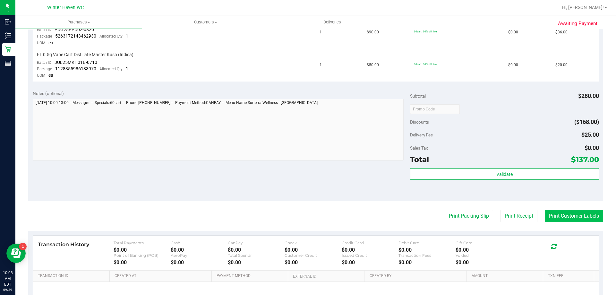
click at [570, 218] on button "Print Customer Labels" at bounding box center [574, 216] width 58 height 12
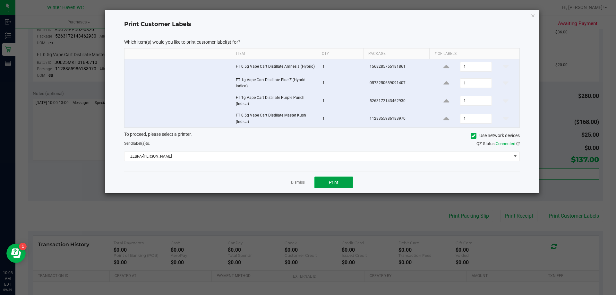
click at [334, 181] on span "Print" at bounding box center [334, 182] width 10 height 5
click at [304, 182] on div "Dismiss Print" at bounding box center [321, 182] width 395 height 22
click at [302, 182] on link "Dismiss" at bounding box center [298, 182] width 14 height 5
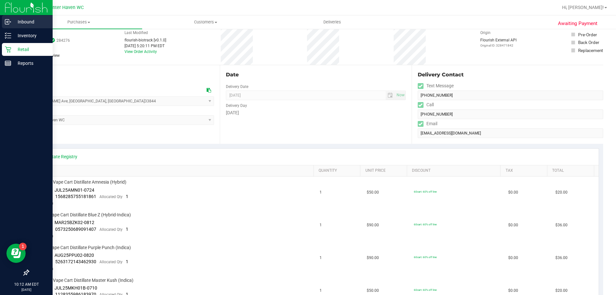
scroll to position [0, 0]
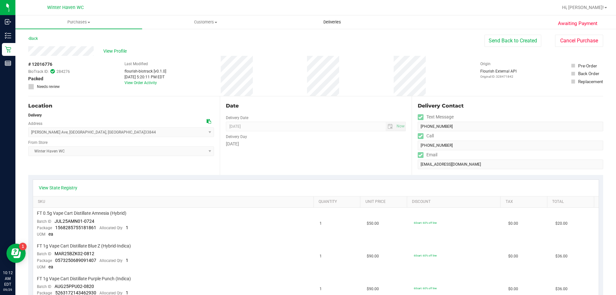
click at [327, 22] on span "Deliveries" at bounding box center [332, 22] width 35 height 6
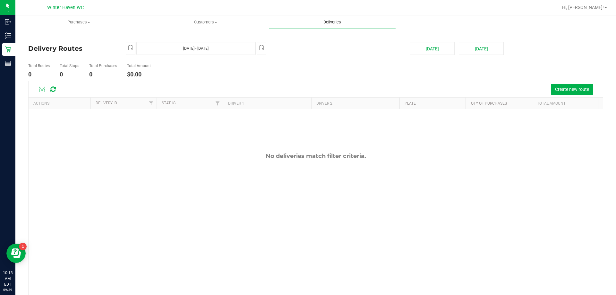
click at [350, 21] on uib-tab-heading "Deliveries" at bounding box center [332, 21] width 127 height 13
click at [564, 84] on button "Create new route" at bounding box center [572, 89] width 42 height 11
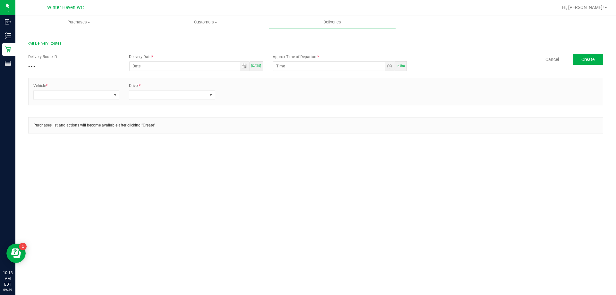
click at [255, 65] on span "[DATE]" at bounding box center [256, 66] width 10 height 4
type input "[DATE]"
click at [401, 65] on span "In 5m" at bounding box center [400, 66] width 8 height 4
type input "10:18 AM"
drag, startPoint x: 99, startPoint y: 93, endPoint x: 100, endPoint y: 97, distance: 3.3
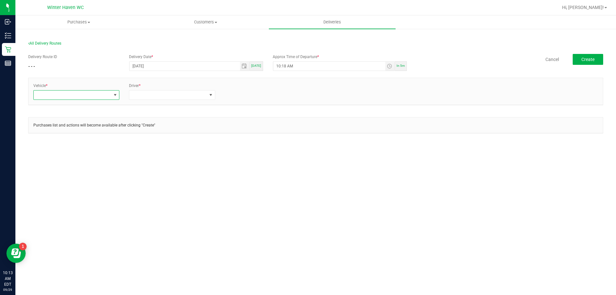
click at [100, 93] on span at bounding box center [72, 94] width 77 height 9
type input "31"
click at [93, 121] on li "FL-ESCAPE-31" at bounding box center [76, 122] width 85 height 11
click at [160, 94] on span at bounding box center [167, 94] width 77 height 9
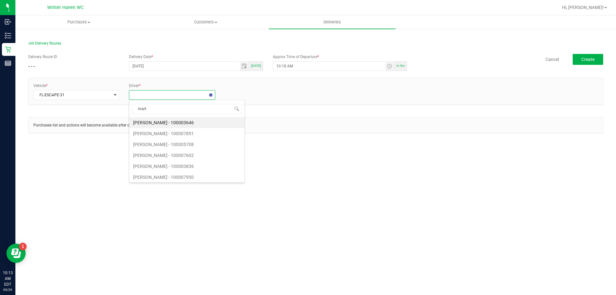
type input "[PERSON_NAME]"
click at [164, 120] on li "[PERSON_NAME] - 100007625" at bounding box center [171, 122] width 85 height 11
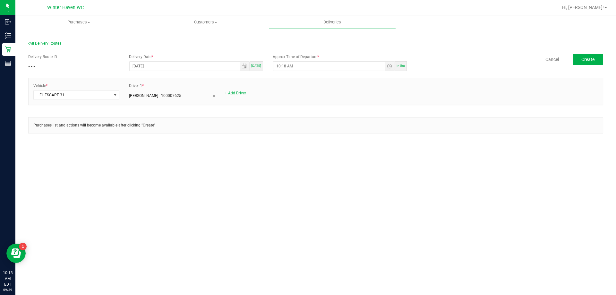
click at [241, 91] on link "+ Add Driver" at bounding box center [235, 93] width 21 height 4
click at [238, 93] on span at bounding box center [263, 94] width 77 height 9
type input "heat"
click at [260, 122] on li "[PERSON_NAME] - 100006280" at bounding box center [267, 122] width 85 height 11
drag, startPoint x: 585, startPoint y: 61, endPoint x: 539, endPoint y: 61, distance: 45.2
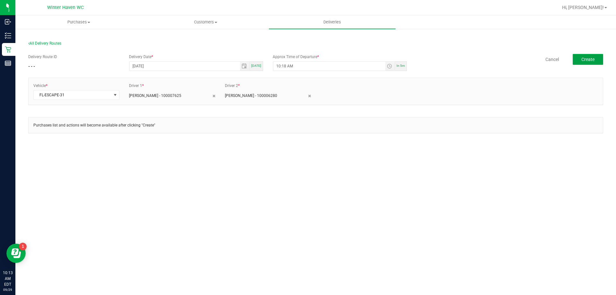
click at [584, 61] on span "Create" at bounding box center [587, 59] width 13 height 5
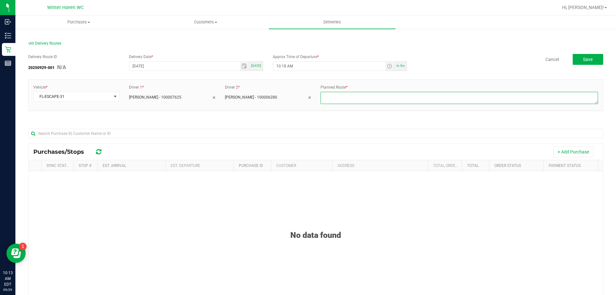
click at [359, 98] on textarea at bounding box center [458, 98] width 277 height 12
type textarea "route 1"
click at [558, 151] on button "+ Add Purchase" at bounding box center [573, 151] width 40 height 11
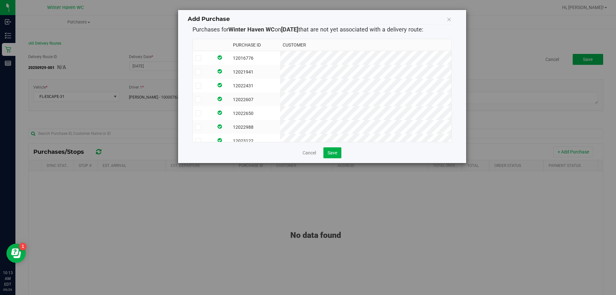
click at [202, 113] on label at bounding box center [203, 113] width 16 height 6
click at [0, 0] on input "checkbox" at bounding box center [0, 0] width 0 height 0
click at [200, 127] on span at bounding box center [198, 127] width 6 height 6
click at [0, 0] on input "checkbox" at bounding box center [0, 0] width 0 height 0
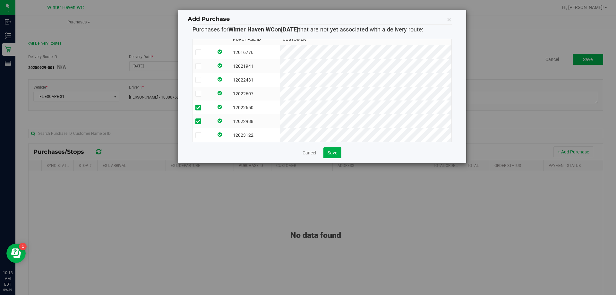
scroll to position [11, 0]
click at [200, 66] on icon at bounding box center [198, 66] width 4 height 0
click at [0, 0] on input "checkbox" at bounding box center [0, 0] width 0 height 0
click at [198, 94] on icon at bounding box center [198, 94] width 4 height 0
click at [0, 0] on input "checkbox" at bounding box center [0, 0] width 0 height 0
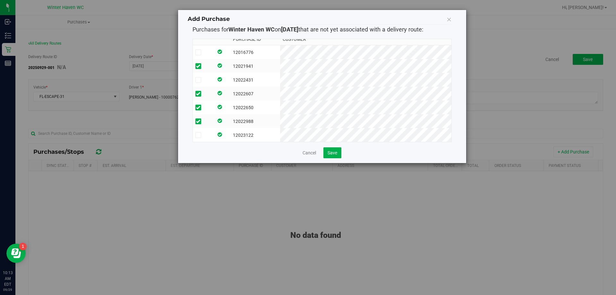
click at [200, 52] on icon at bounding box center [198, 52] width 4 height 0
click at [0, 0] on input "checkbox" at bounding box center [0, 0] width 0 height 0
click at [325, 154] on button "Save" at bounding box center [332, 152] width 18 height 11
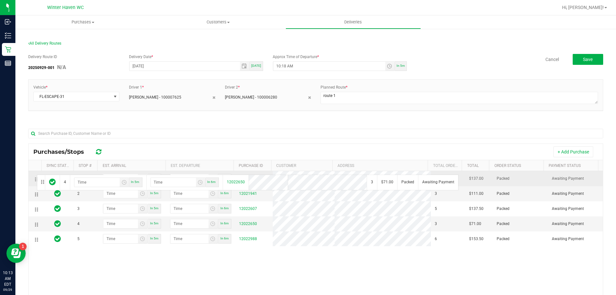
drag, startPoint x: 36, startPoint y: 226, endPoint x: 36, endPoint y: 174, distance: 52.6
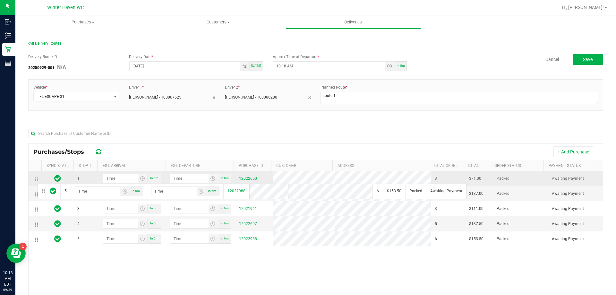
drag, startPoint x: 36, startPoint y: 238, endPoint x: 37, endPoint y: 183, distance: 55.2
drag, startPoint x: 35, startPoint y: 196, endPoint x: 35, endPoint y: 177, distance: 18.9
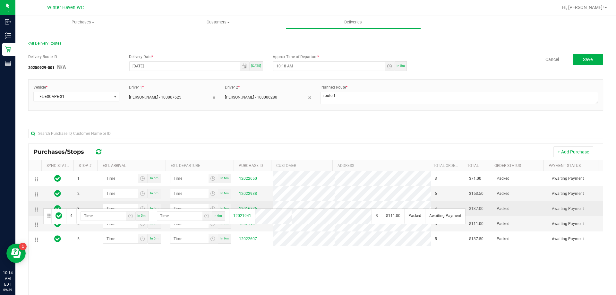
drag, startPoint x: 41, startPoint y: 223, endPoint x: 42, endPoint y: 208, distance: 15.5
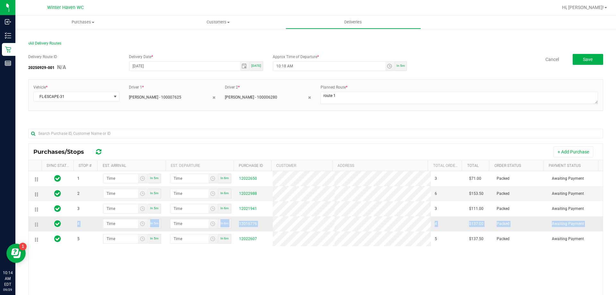
drag, startPoint x: 41, startPoint y: 242, endPoint x: 40, endPoint y: 219, distance: 23.5
click at [40, 219] on tbody "1 In 5m In 6m 12022650 3 $71.00 Packed Awaiting Payment 2 In 5m In 6m 12022988 …" at bounding box center [316, 208] width 574 height 75
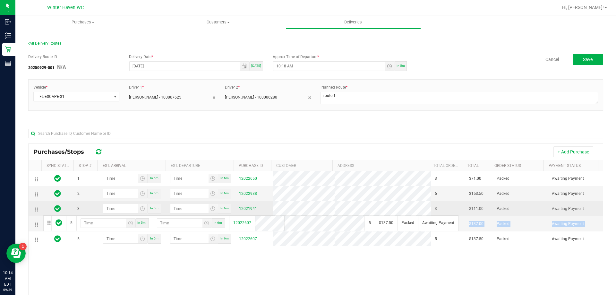
drag, startPoint x: 38, startPoint y: 238, endPoint x: 43, endPoint y: 214, distance: 24.2
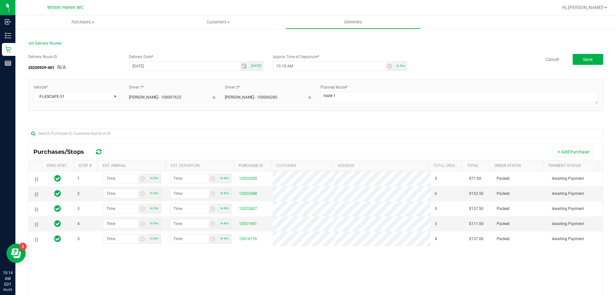
click at [148, 261] on div "1 In 5m In 6m 12022650 3 $71.00 Packed Awaiting Payment 2 In 5m In 6m 12022988 …" at bounding box center [316, 264] width 574 height 186
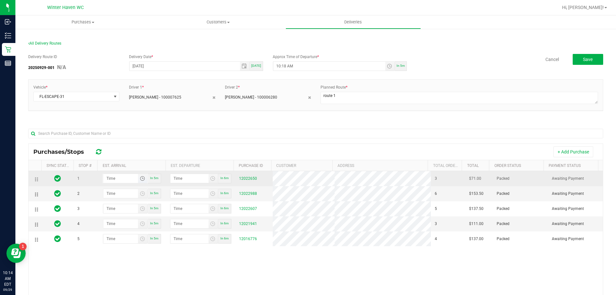
click at [143, 179] on span "Toggle time list" at bounding box center [142, 178] width 5 height 5
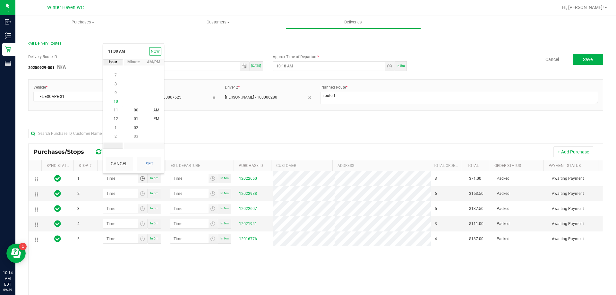
click at [115, 101] on span "10" at bounding box center [116, 101] width 4 height 4
click at [133, 113] on li "59" at bounding box center [135, 110] width 15 height 9
click at [153, 166] on button "Set" at bounding box center [149, 164] width 24 height 14
type input "10:59 AM"
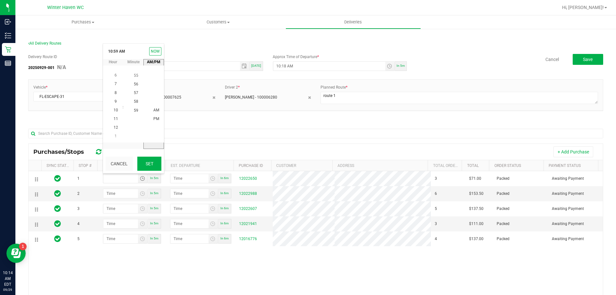
type input "11:00 AM"
click at [142, 192] on span "Toggle time list" at bounding box center [142, 193] width 5 height 5
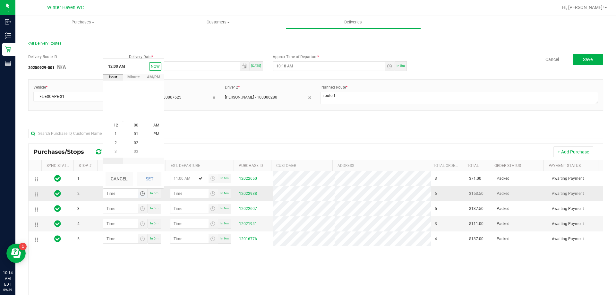
scroll to position [0, 0]
click at [116, 150] on li "11" at bounding box center [115, 151] width 15 height 9
click at [134, 126] on span "19" at bounding box center [136, 125] width 4 height 4
click at [149, 176] on button "Set" at bounding box center [149, 179] width 24 height 14
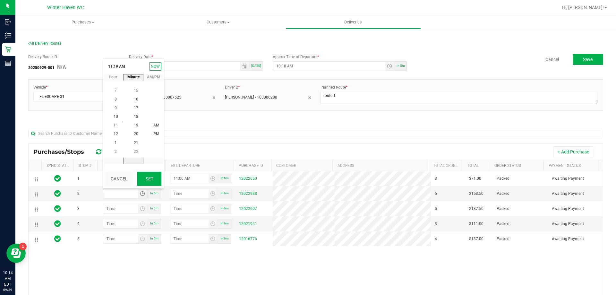
type input "11:19 AM"
type input "11:20 AM"
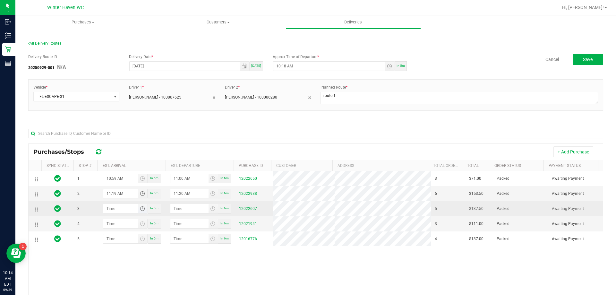
click at [142, 211] on span "Toggle time list" at bounding box center [142, 208] width 5 height 5
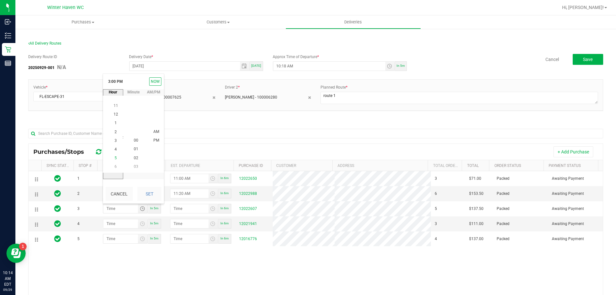
scroll to position [131, 0]
click at [116, 108] on li "11" at bounding box center [115, 105] width 15 height 9
click at [134, 124] on span "47" at bounding box center [136, 123] width 4 height 4
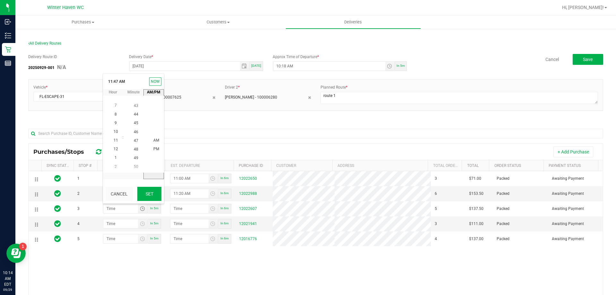
click at [153, 194] on button "Set" at bounding box center [149, 194] width 24 height 14
type input "11:47 AM"
type input "11:48 AM"
click at [138, 224] on span "Toggle time list" at bounding box center [142, 223] width 9 height 9
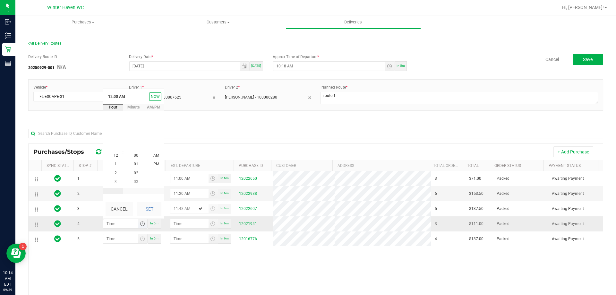
scroll to position [0, 0]
click at [114, 155] on span "12" at bounding box center [116, 155] width 4 height 4
click at [134, 155] on span "00" at bounding box center [136, 155] width 4 height 4
click at [134, 163] on span "01" at bounding box center [136, 164] width 4 height 4
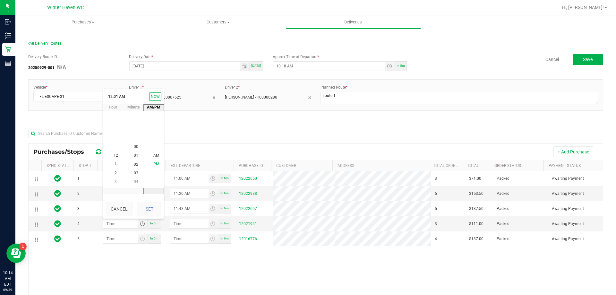
click at [153, 164] on span "PM" at bounding box center [156, 164] width 6 height 4
click at [149, 206] on button "Set" at bounding box center [149, 209] width 24 height 14
type input "12:01 PM"
type input "12:02 PM"
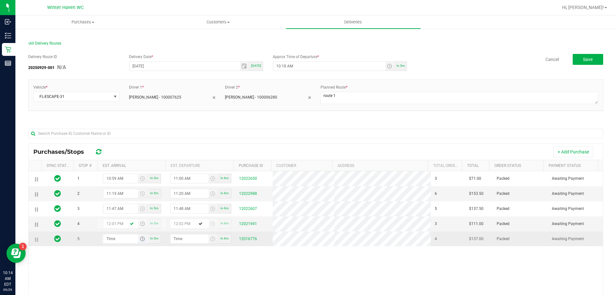
click at [141, 238] on span "Toggle time list" at bounding box center [142, 238] width 5 height 5
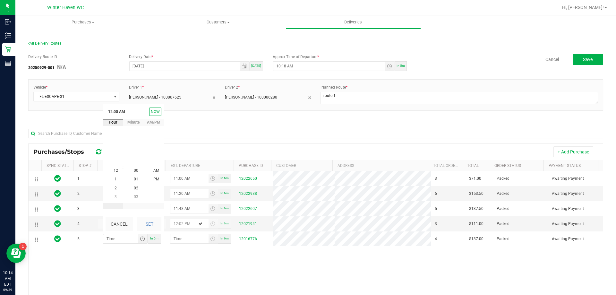
scroll to position [0, 0]
click at [114, 170] on span "12" at bounding box center [116, 170] width 4 height 4
click at [134, 179] on span "43" at bounding box center [136, 179] width 4 height 4
click at [150, 177] on li "PM" at bounding box center [156, 179] width 15 height 9
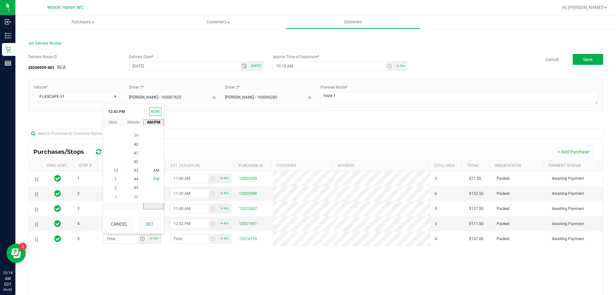
scroll to position [9, 0]
click at [150, 218] on button "Set" at bounding box center [149, 224] width 24 height 14
type input "12:43 PM"
type input "12:44 PM"
click at [576, 61] on button "Save" at bounding box center [588, 59] width 30 height 11
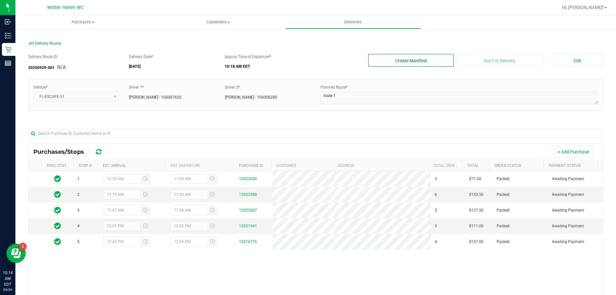
click at [439, 59] on button "Create Manifest" at bounding box center [410, 60] width 85 height 13
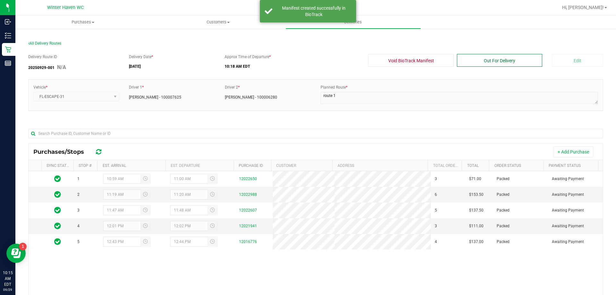
click at [512, 63] on button "Out For Delivery" at bounding box center [499, 60] width 85 height 13
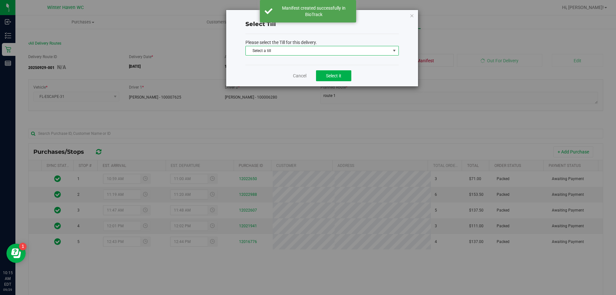
click at [378, 54] on span "Select a till" at bounding box center [318, 50] width 145 height 9
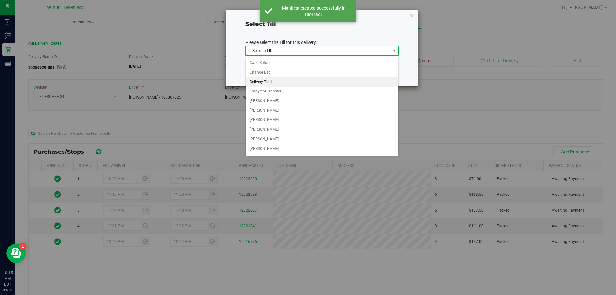
click at [279, 83] on li "Delivery Till 1" at bounding box center [322, 82] width 153 height 10
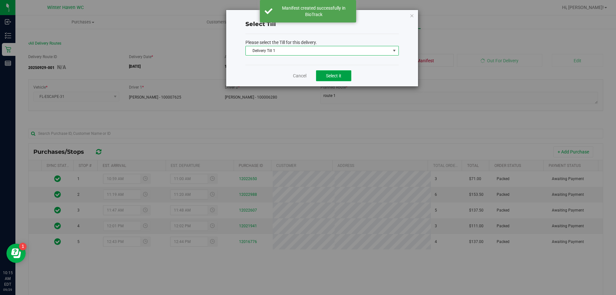
click at [334, 75] on span "Select it" at bounding box center [333, 75] width 15 height 5
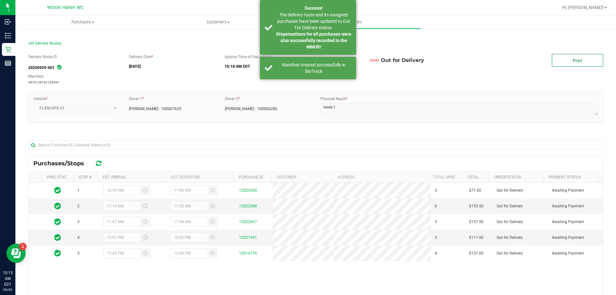
click at [556, 63] on link "Print" at bounding box center [577, 60] width 51 height 13
